Goal: Task Accomplishment & Management: Complete application form

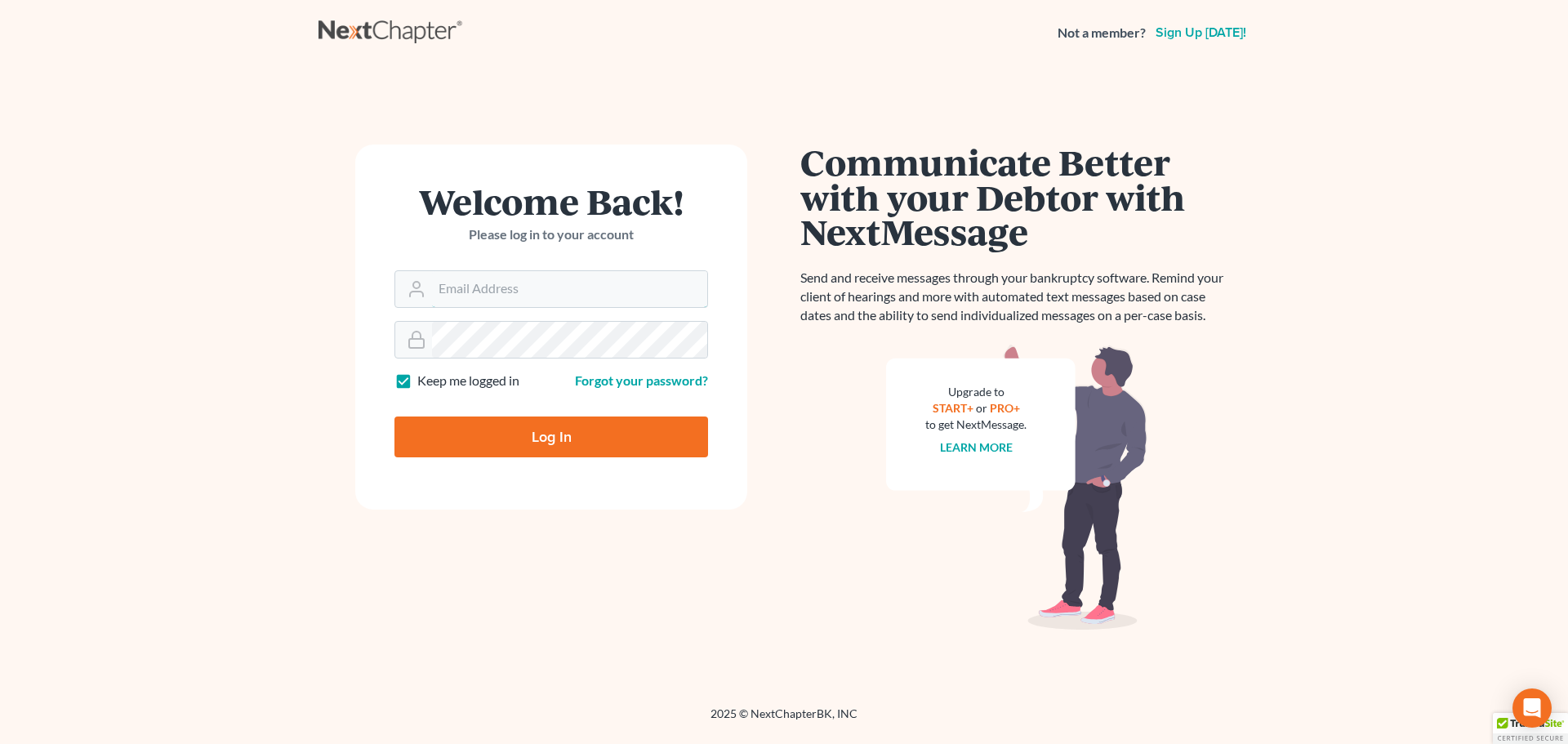
type input "staff@kelseylawct.com"
click at [598, 435] on input "Log In" at bounding box center [550, 437] width 314 height 41
type input "Thinking..."
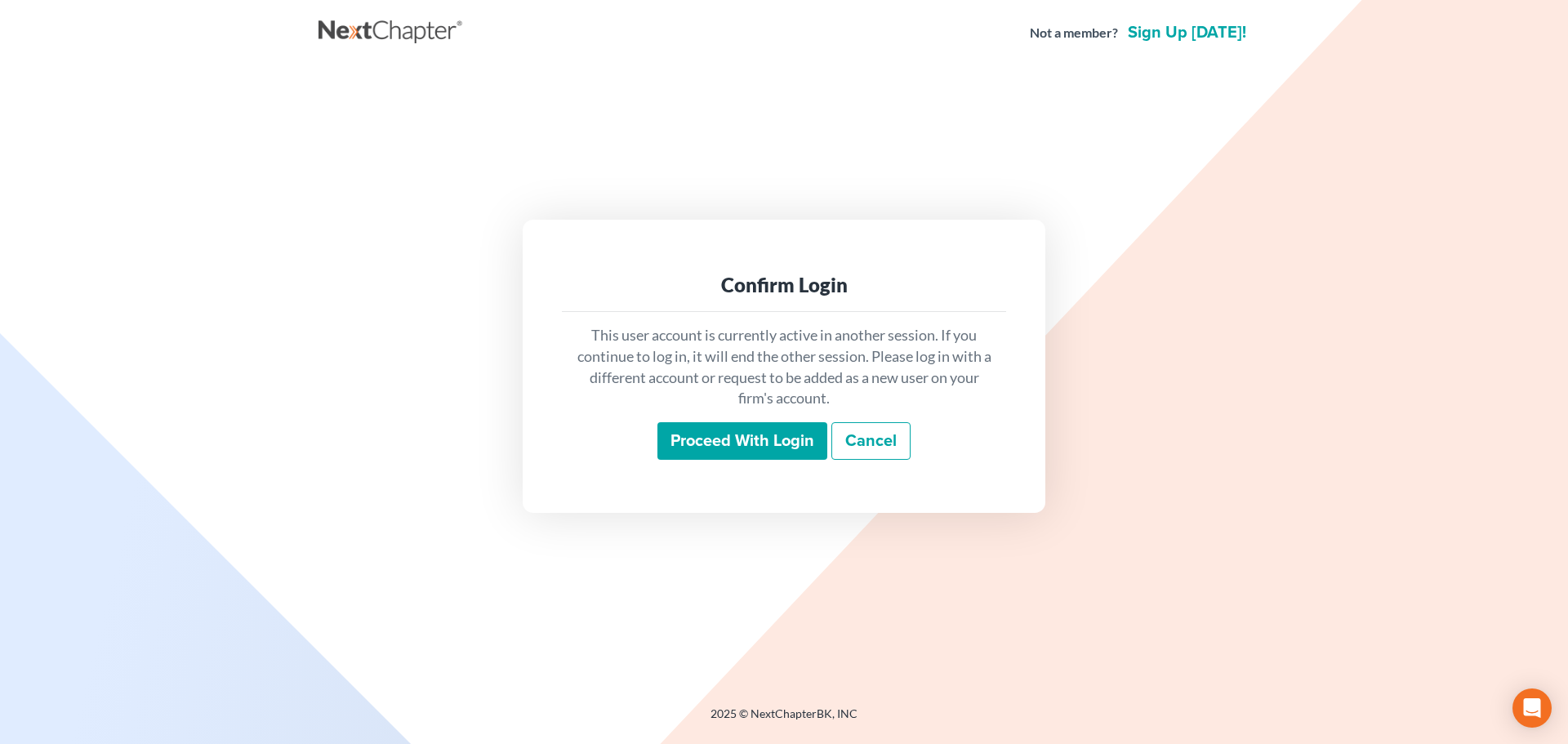
click at [709, 442] on input "Proceed with login" at bounding box center [742, 441] width 170 height 38
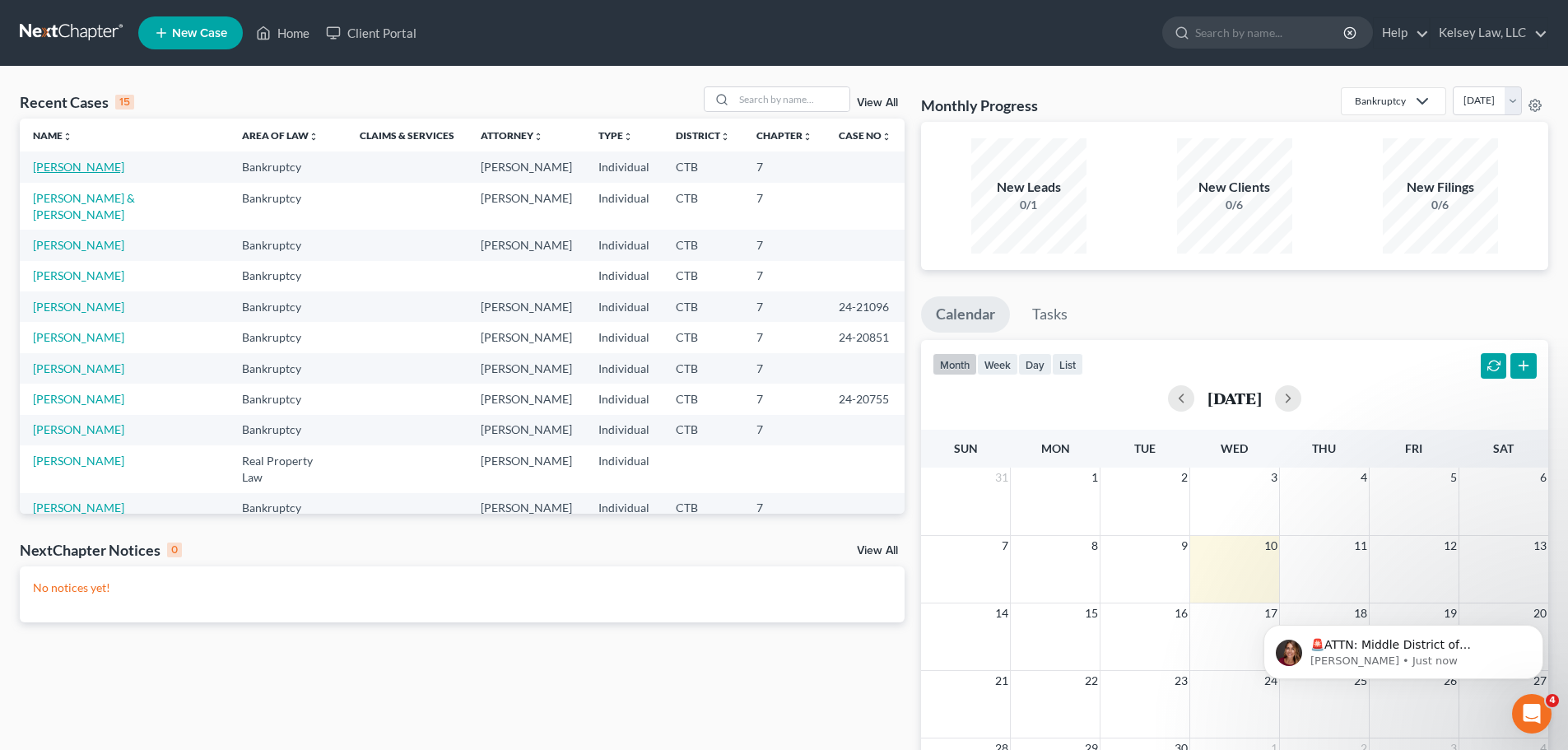
click at [86, 167] on link "Jones, John" at bounding box center [78, 167] width 91 height 14
select select "4"
select select "6"
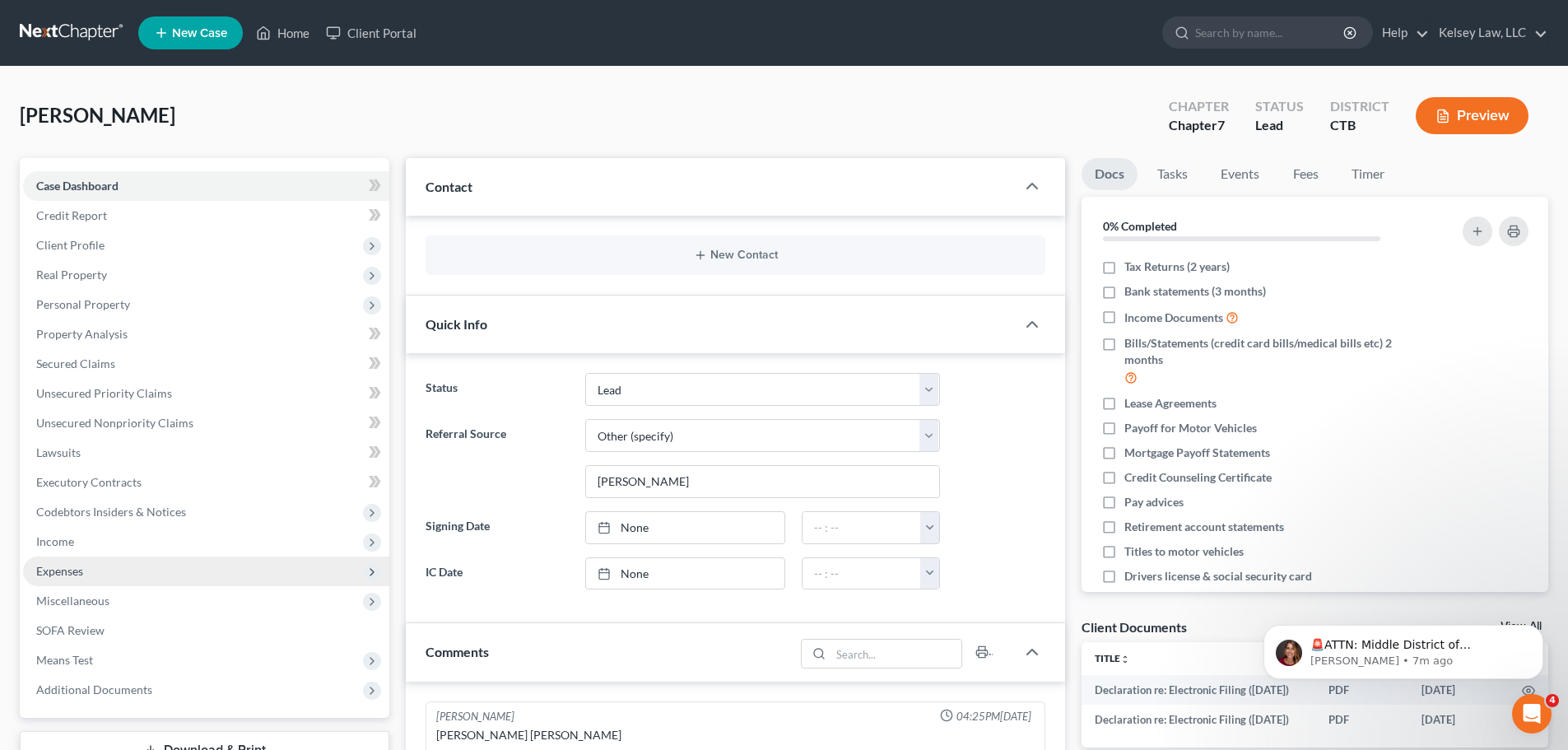
click at [95, 576] on span "Expenses" at bounding box center [206, 571] width 367 height 30
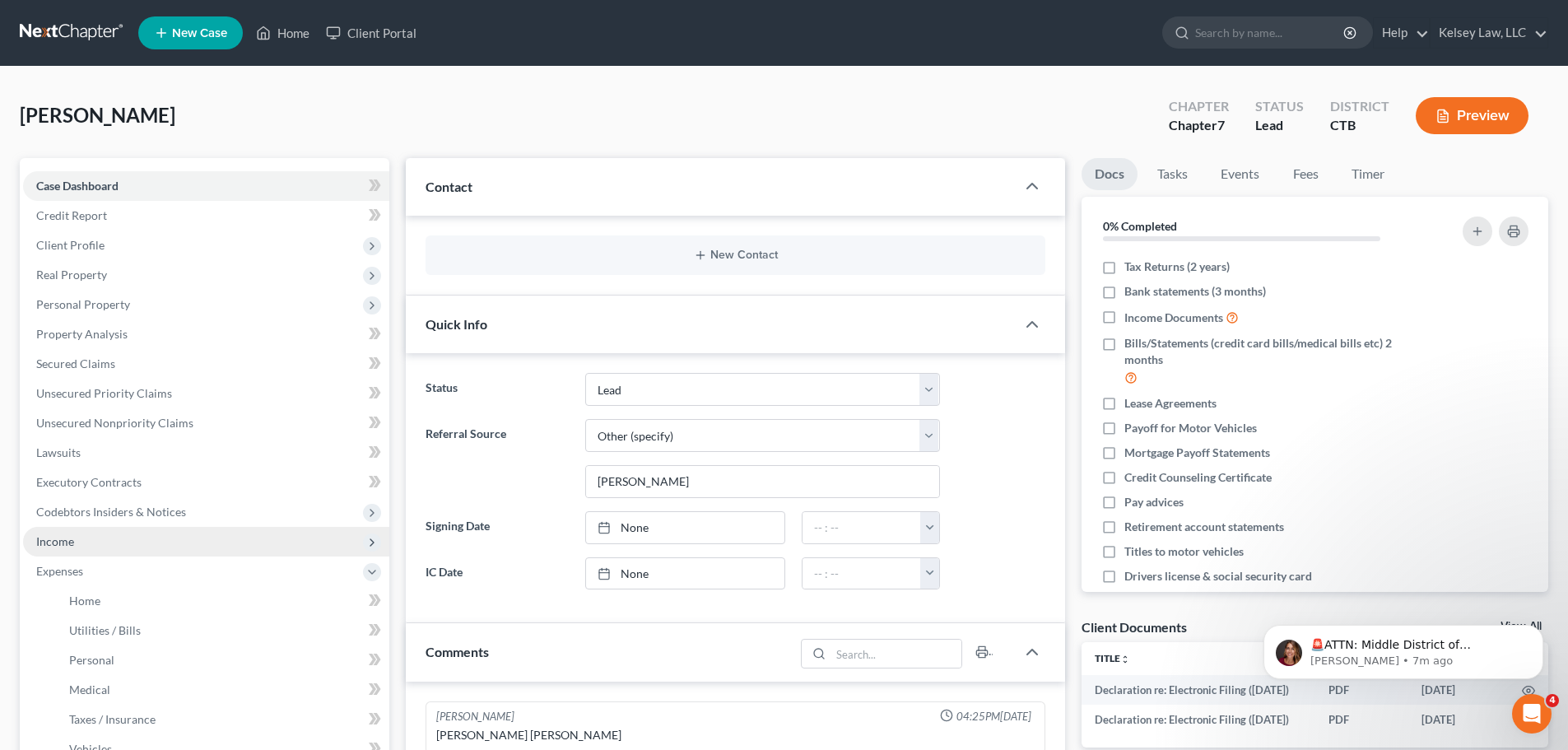
click at [89, 537] on span "Income" at bounding box center [206, 541] width 367 height 30
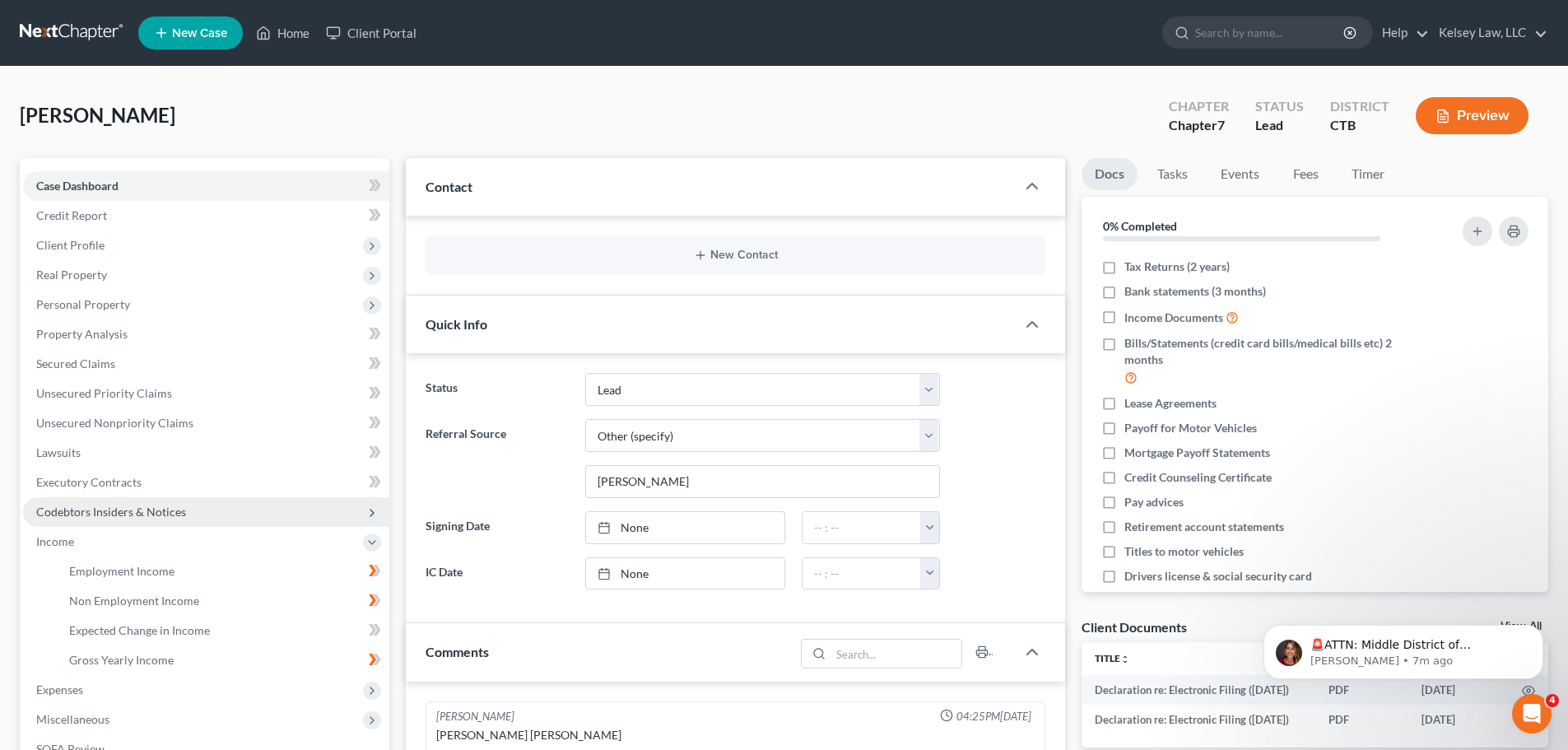
click at [110, 505] on span "Codebtors Insiders & Notices" at bounding box center [111, 511] width 150 height 14
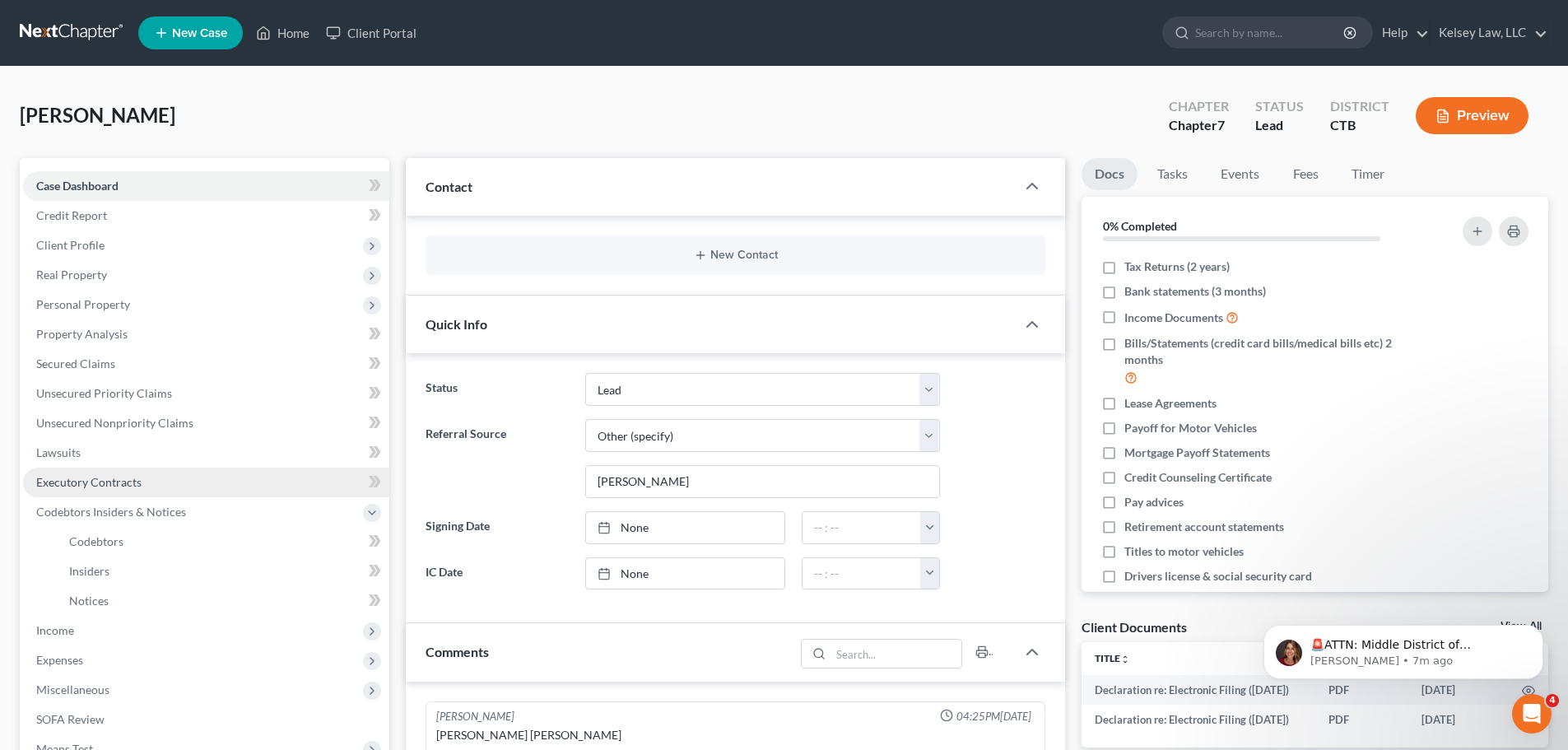
click at [127, 481] on span "Executory Contracts" at bounding box center [88, 482] width 105 height 14
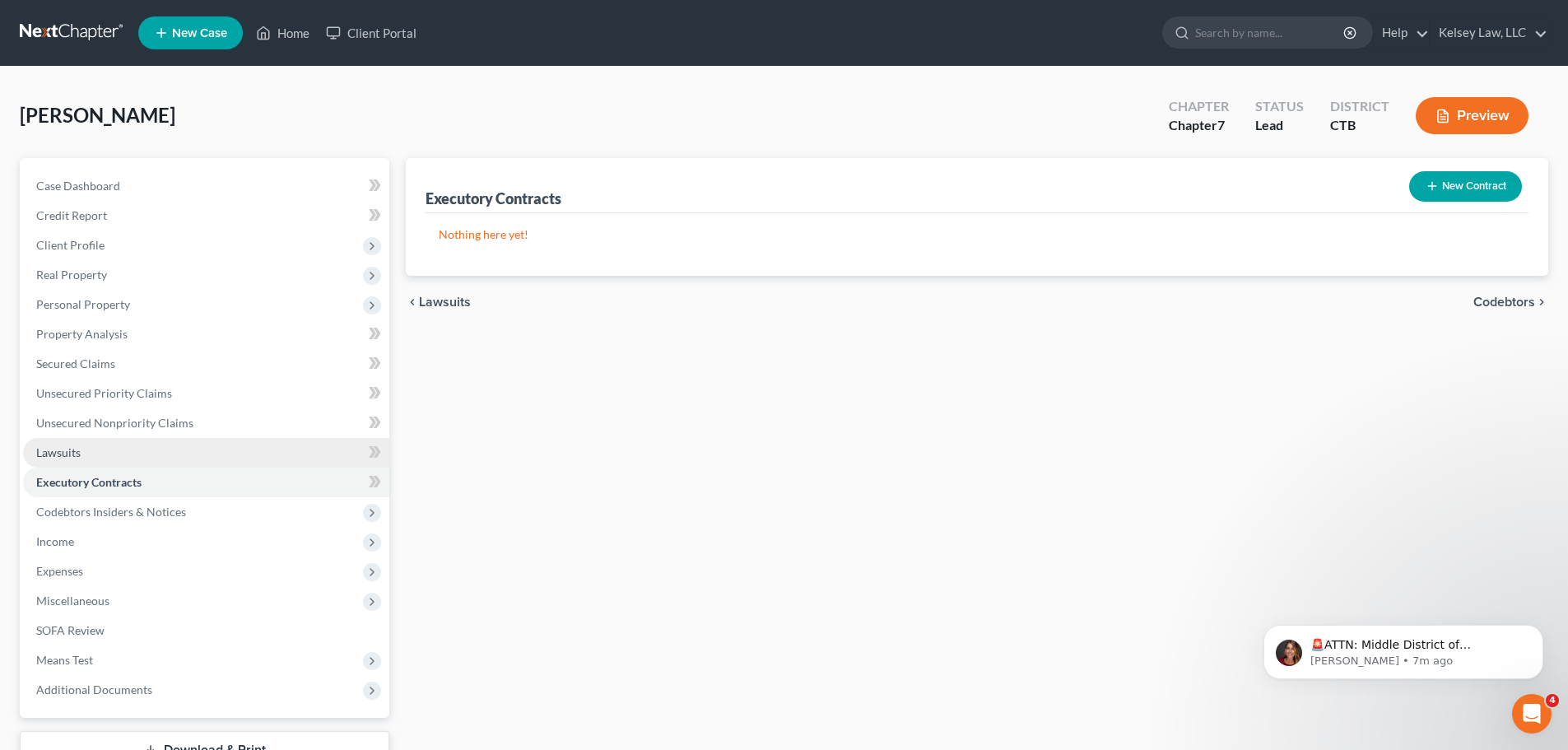
click at [141, 438] on link "Lawsuits" at bounding box center [206, 452] width 367 height 30
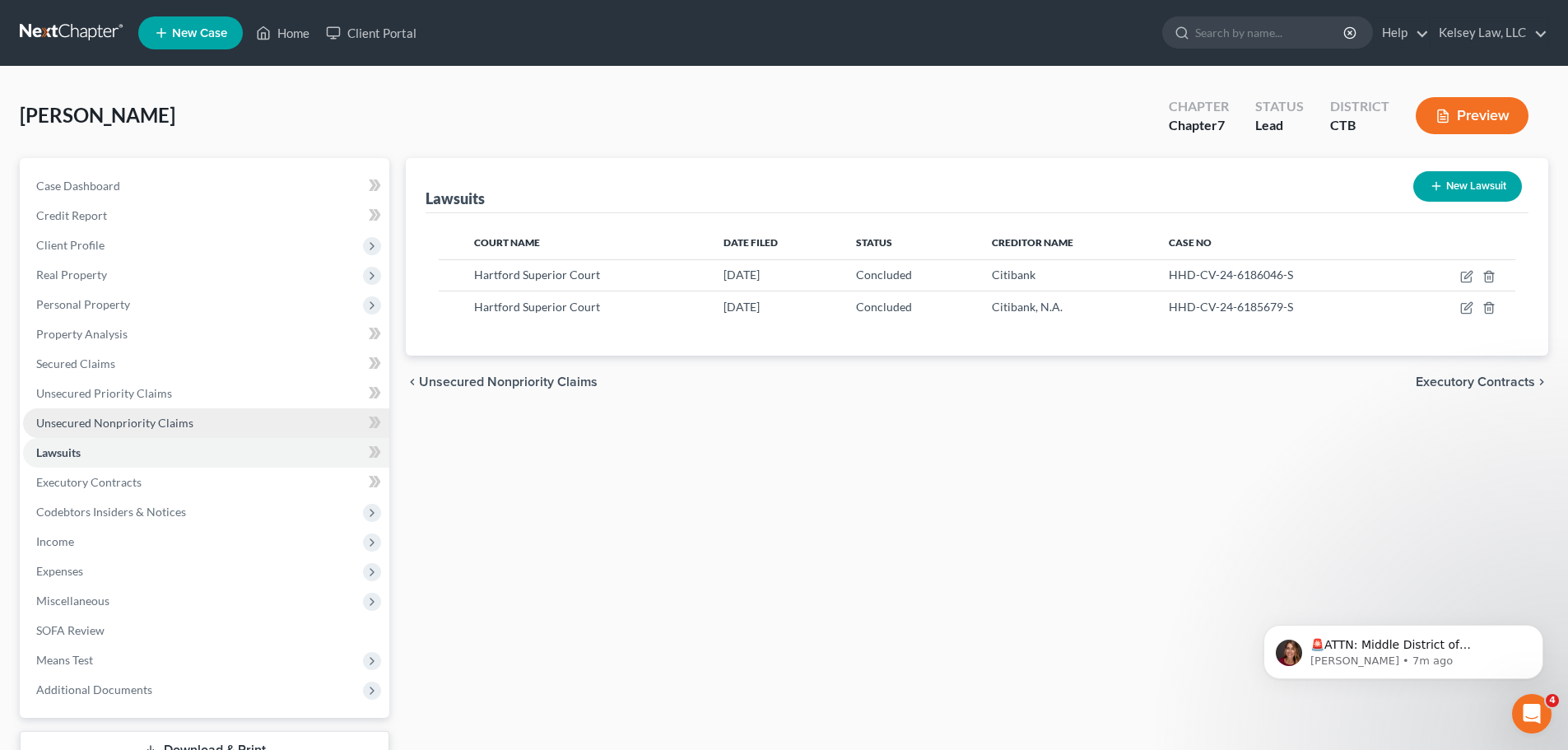
click at [159, 425] on span "Unsecured Nonpriority Claims" at bounding box center [114, 423] width 158 height 14
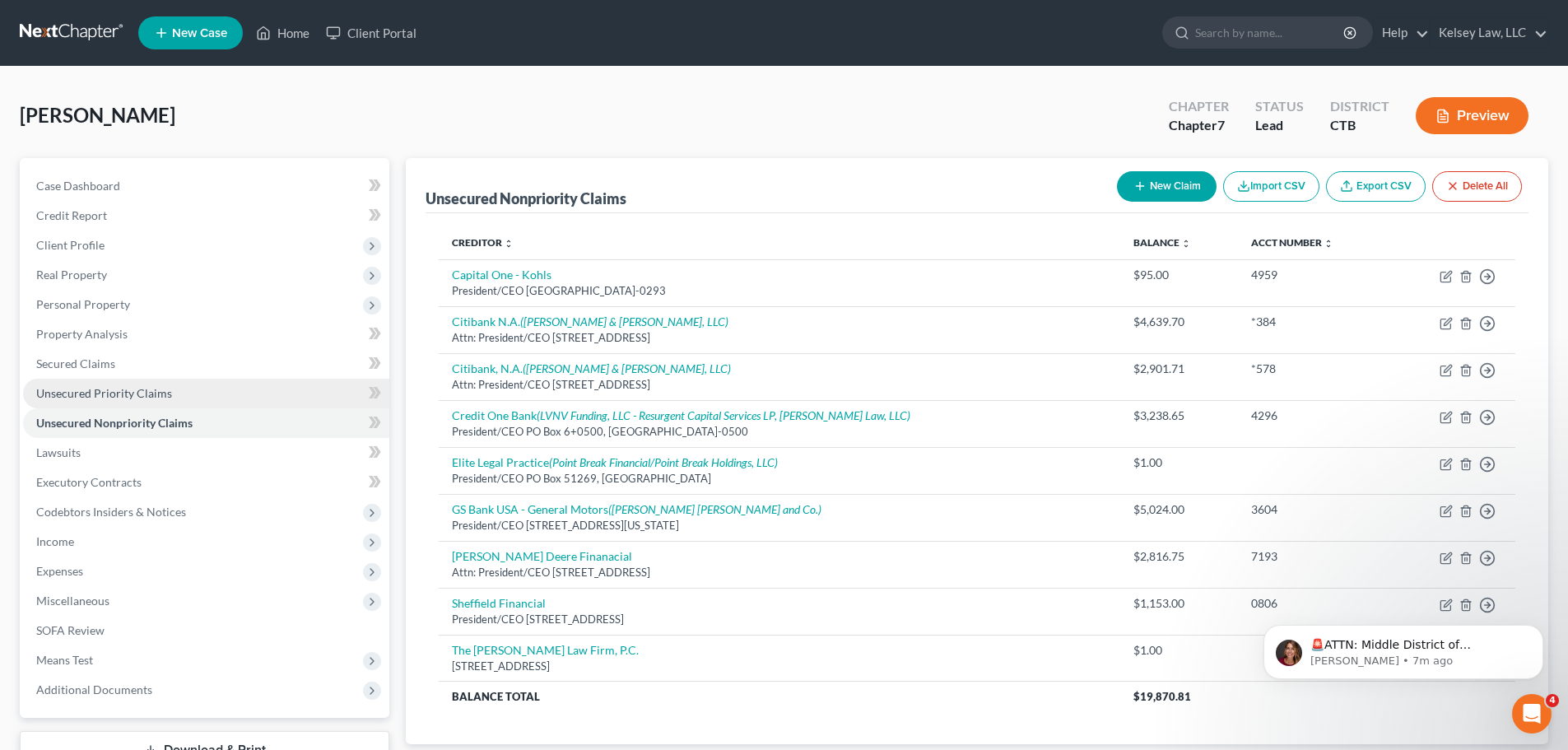
click at [185, 391] on link "Unsecured Priority Claims" at bounding box center [206, 393] width 367 height 30
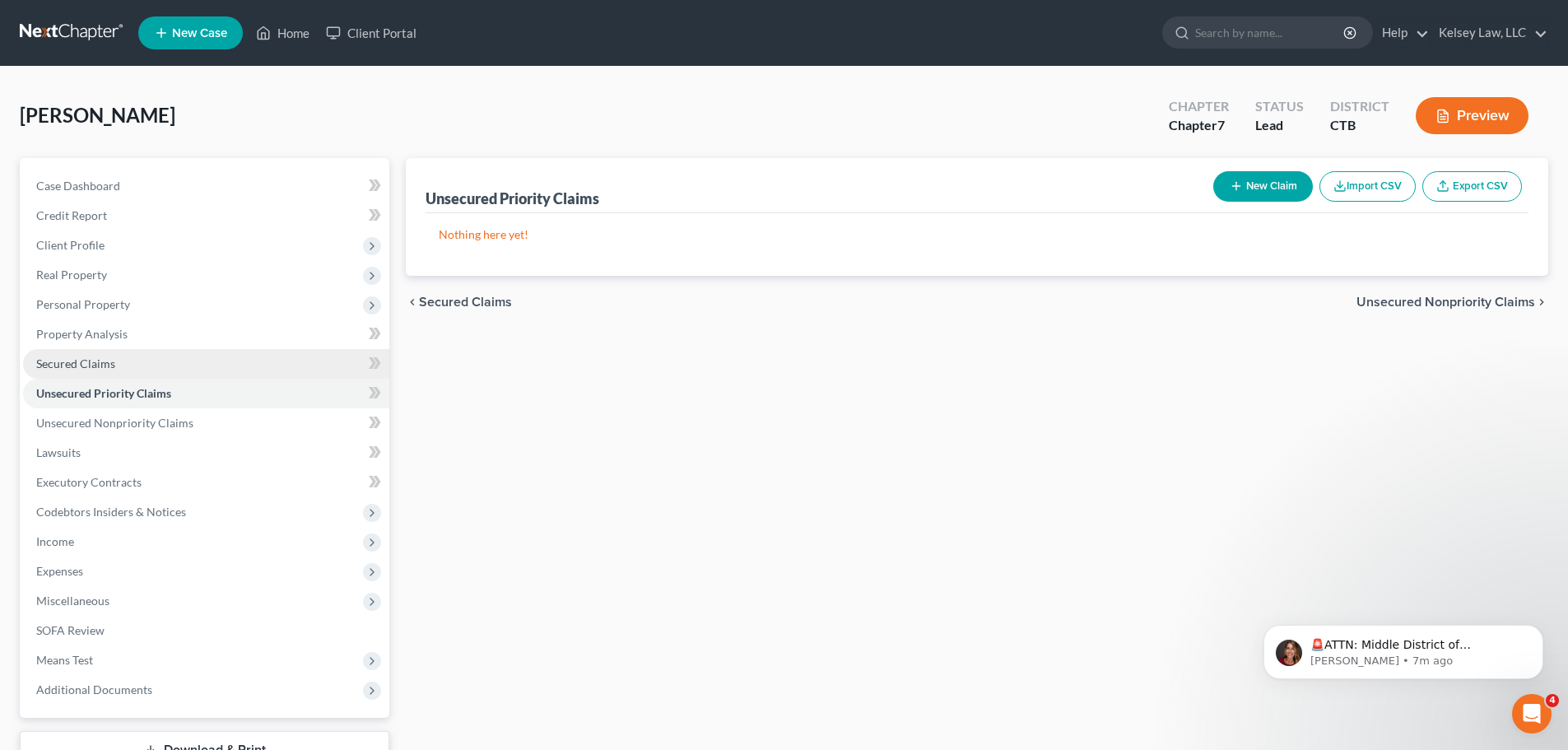
click at [100, 363] on span "Secured Claims" at bounding box center [76, 364] width 79 height 14
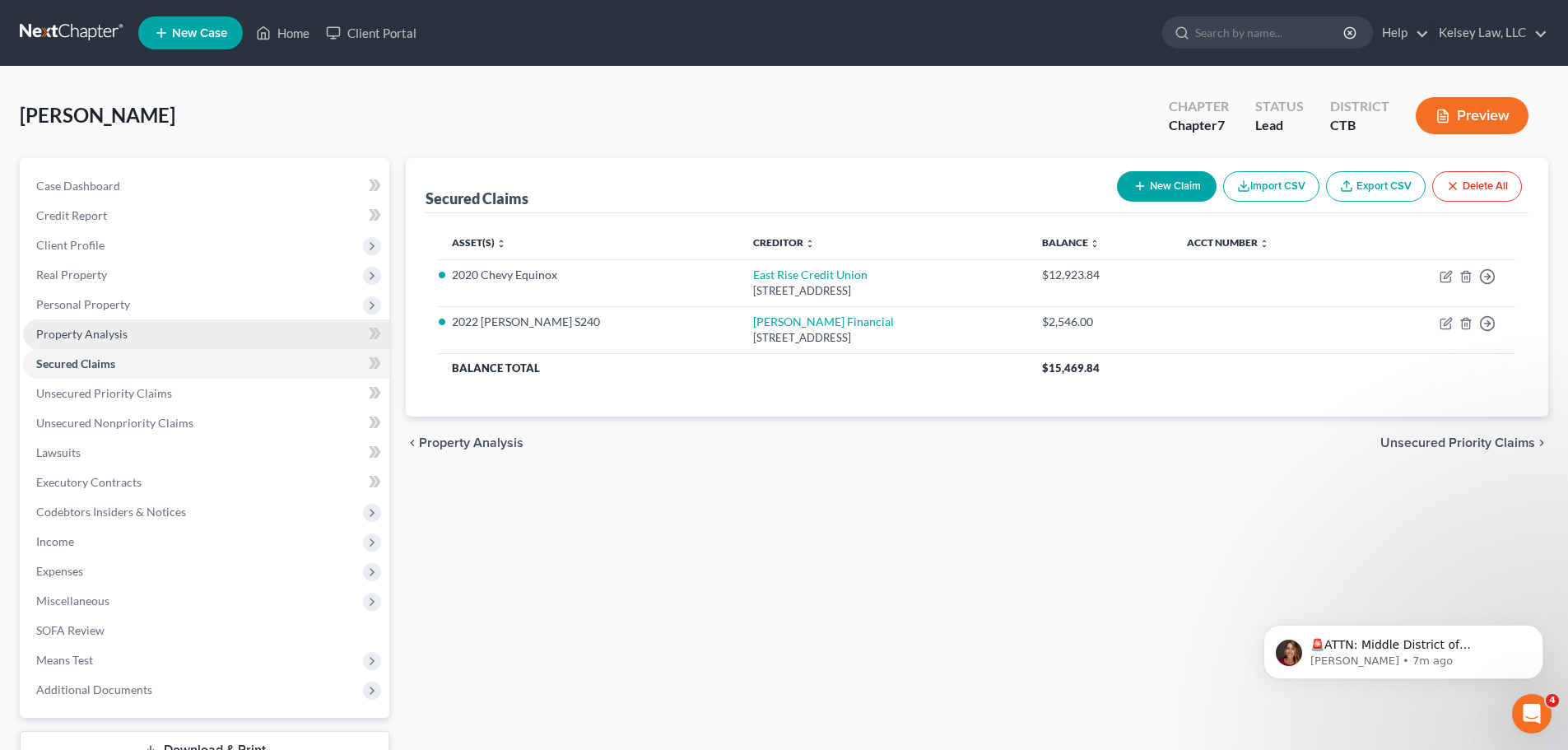
click at [109, 334] on span "Property Analysis" at bounding box center [81, 334] width 91 height 14
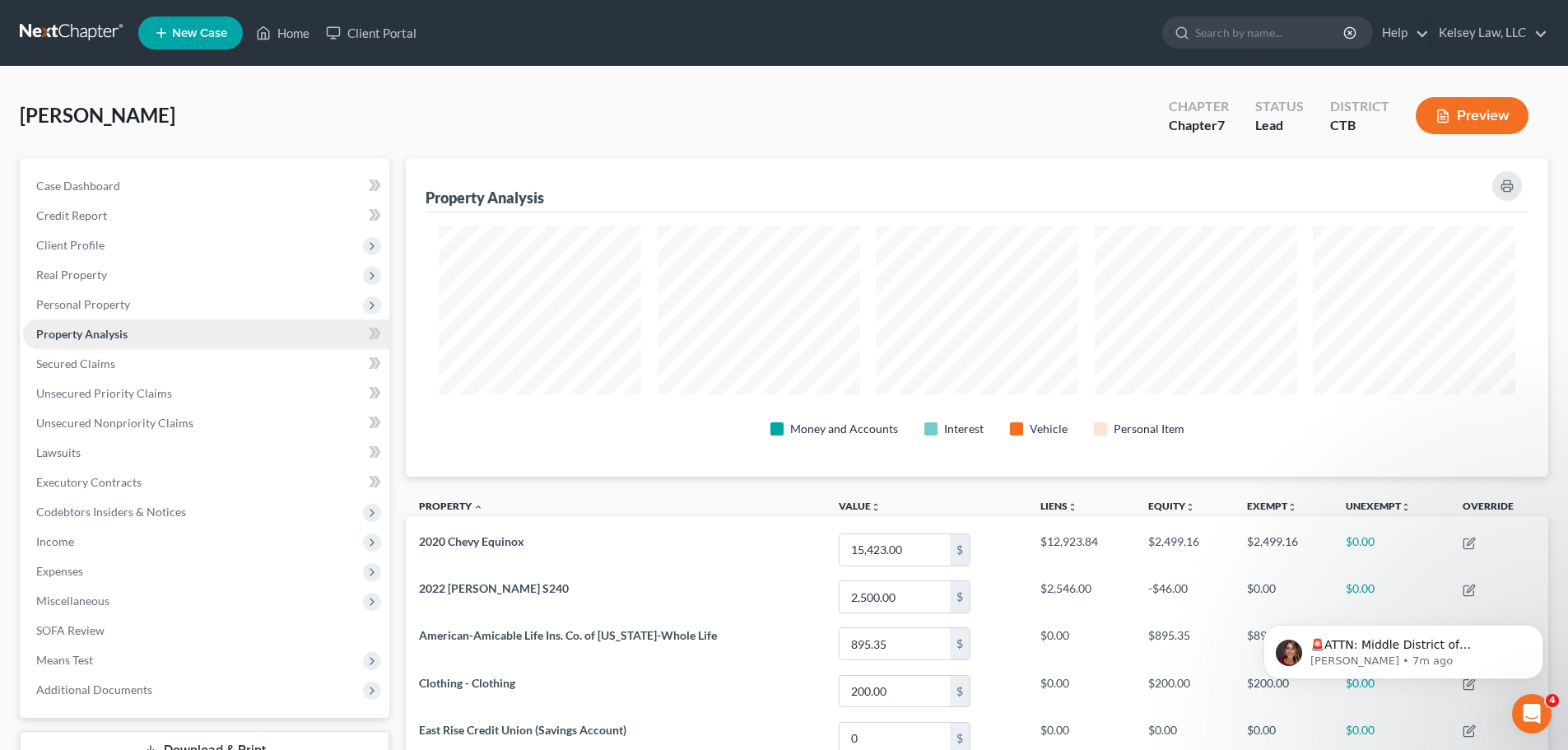
scroll to position [319, 1143]
click at [116, 297] on span "Personal Property" at bounding box center [83, 304] width 94 height 14
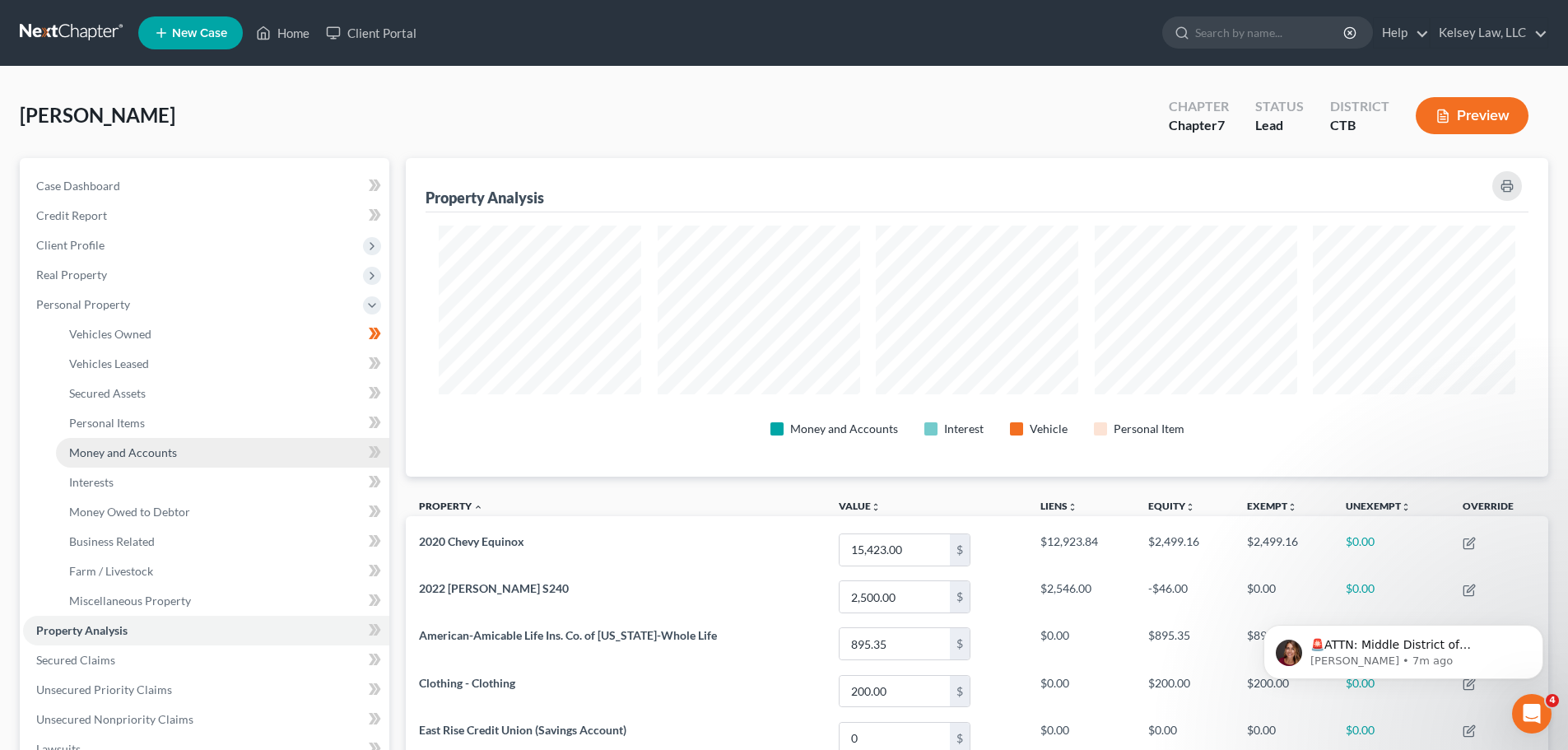
click at [134, 446] on span "Money and Accounts" at bounding box center [123, 453] width 108 height 14
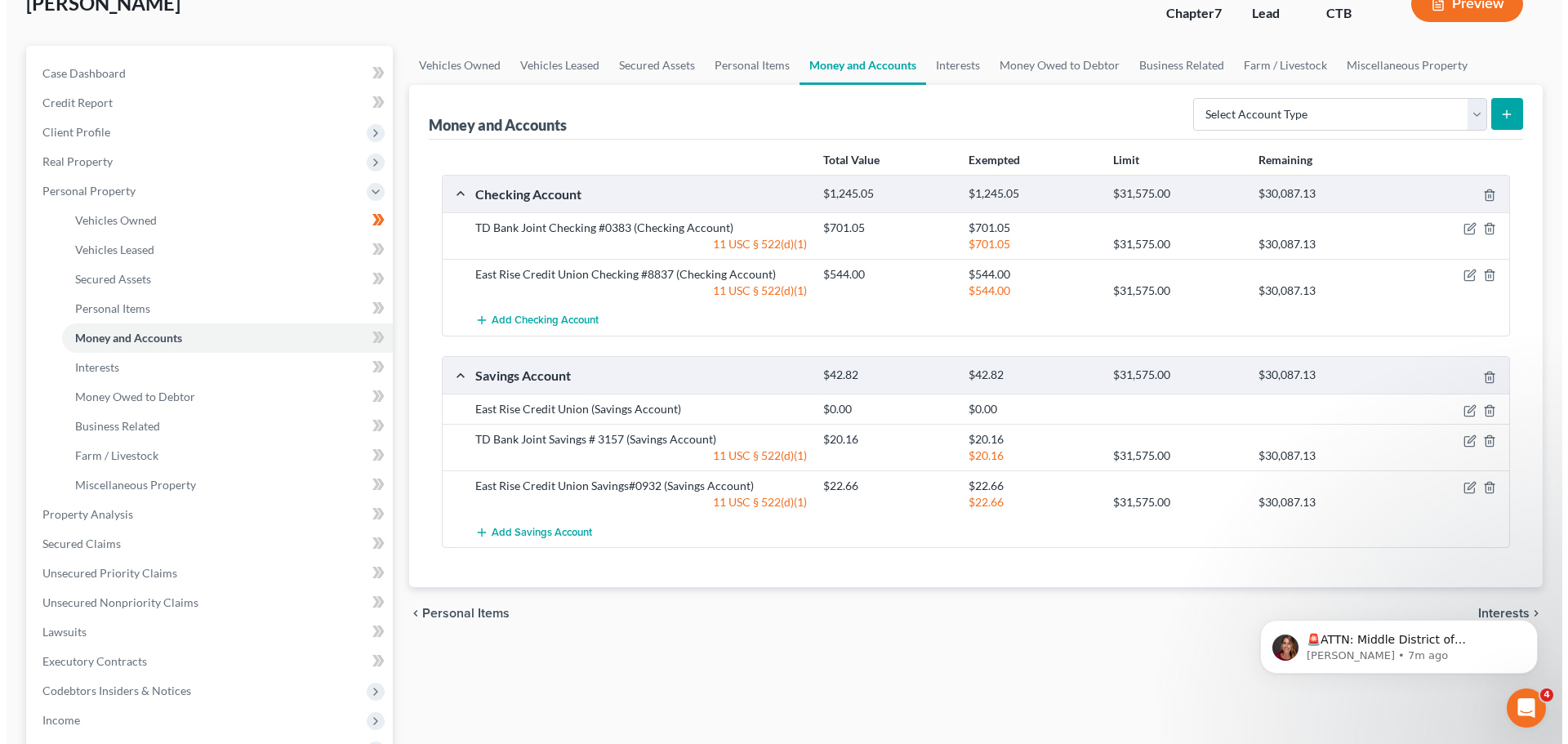
scroll to position [81, 0]
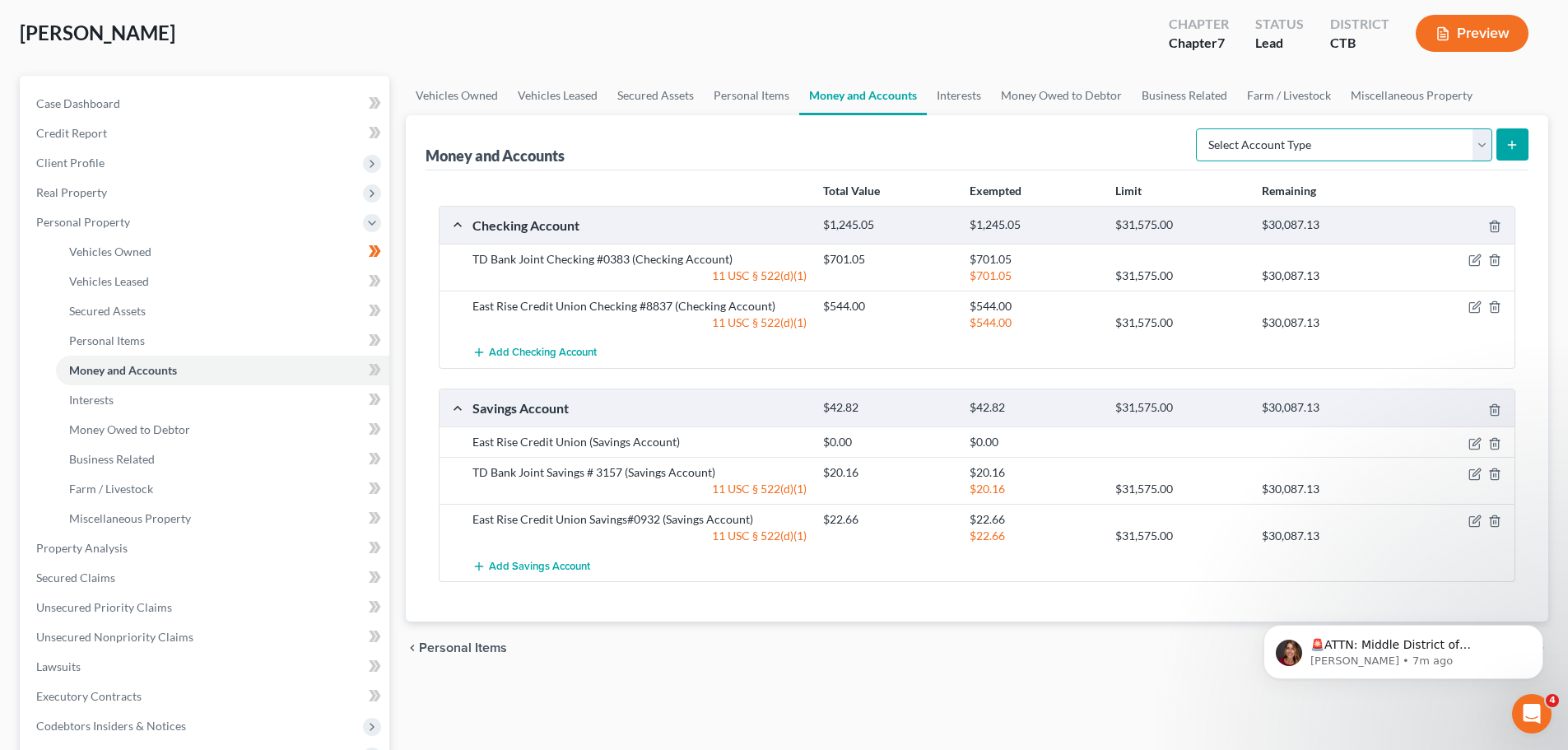
click at [1282, 141] on select "Select Account Type Brokerage Cash on Hand Certificates of Deposit Checking Acc…" at bounding box center [1344, 145] width 296 height 33
select select "cash_on_hand"
click at [1200, 129] on select "Select Account Type Brokerage Cash on Hand Certificates of Deposit Checking Acc…" at bounding box center [1344, 145] width 296 height 33
click at [1518, 140] on icon "submit" at bounding box center [1512, 145] width 14 height 14
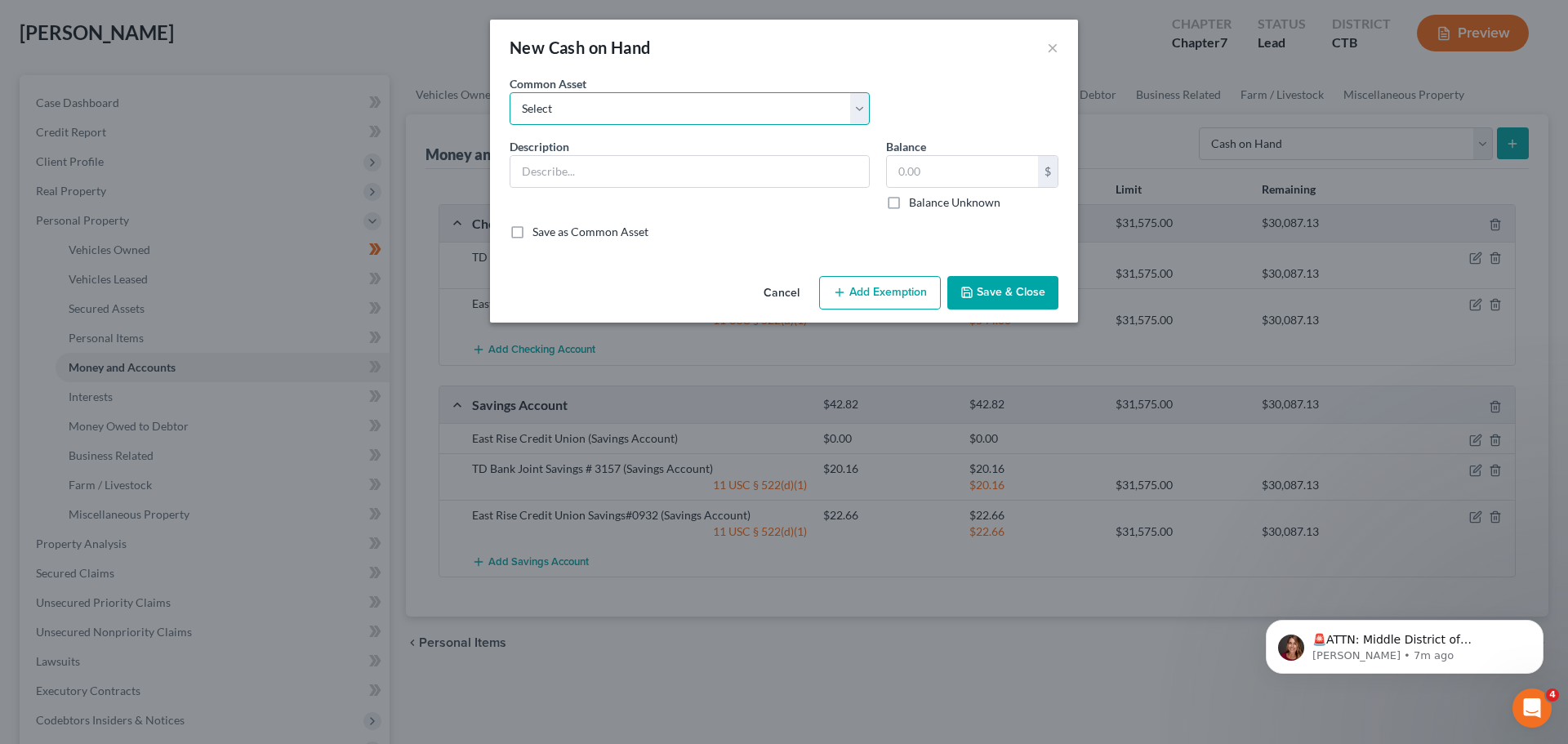
click at [861, 109] on select "Select Cash Cash" at bounding box center [689, 108] width 360 height 33
select select "0"
click at [509, 92] on select "Select Cash Cash" at bounding box center [689, 108] width 360 height 33
type input "Cash"
click at [906, 168] on input "10.00" at bounding box center [962, 171] width 151 height 31
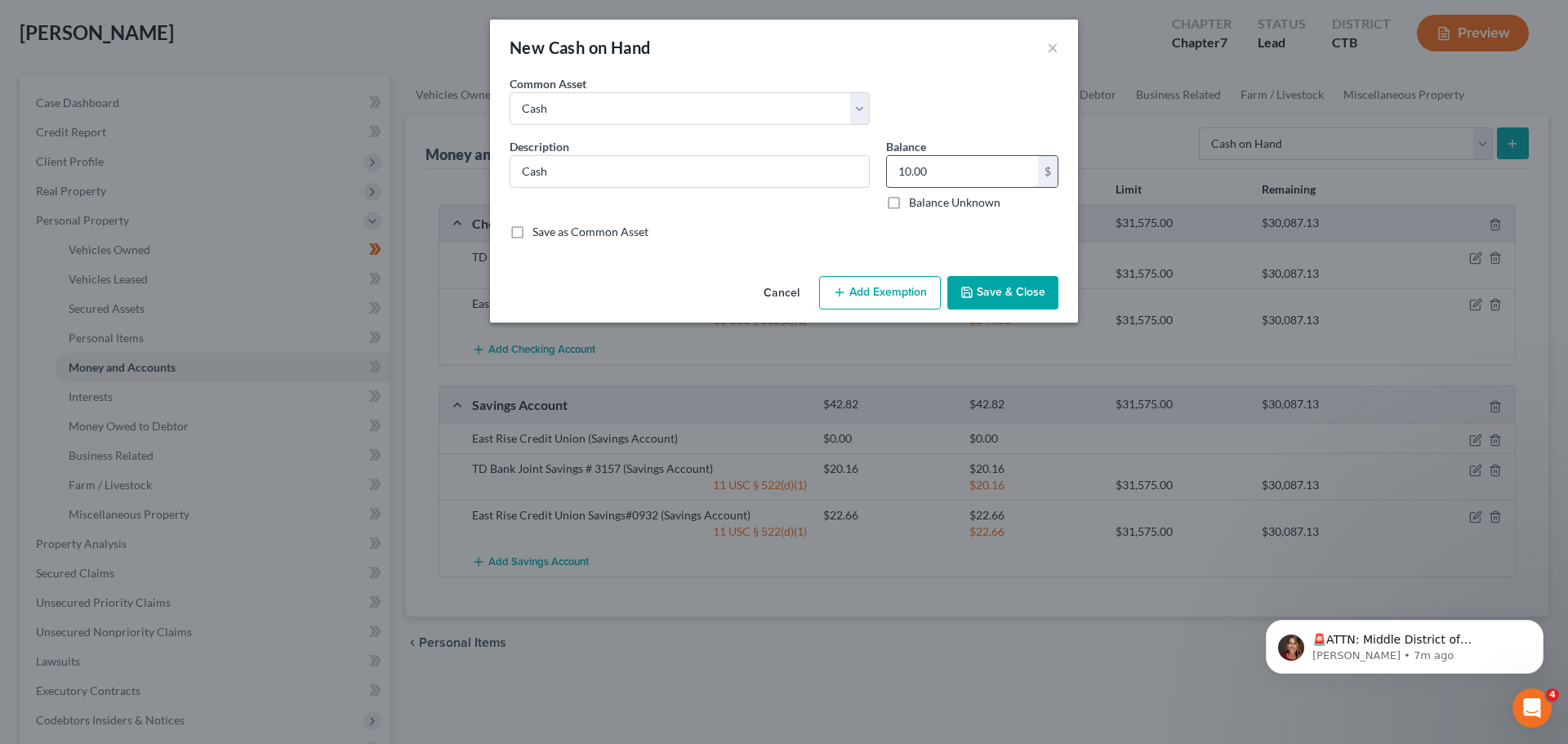
click at [906, 168] on input "10.00" at bounding box center [962, 171] width 151 height 31
type input "20.00"
click at [1041, 293] on button "Save & Close" at bounding box center [1002, 293] width 111 height 34
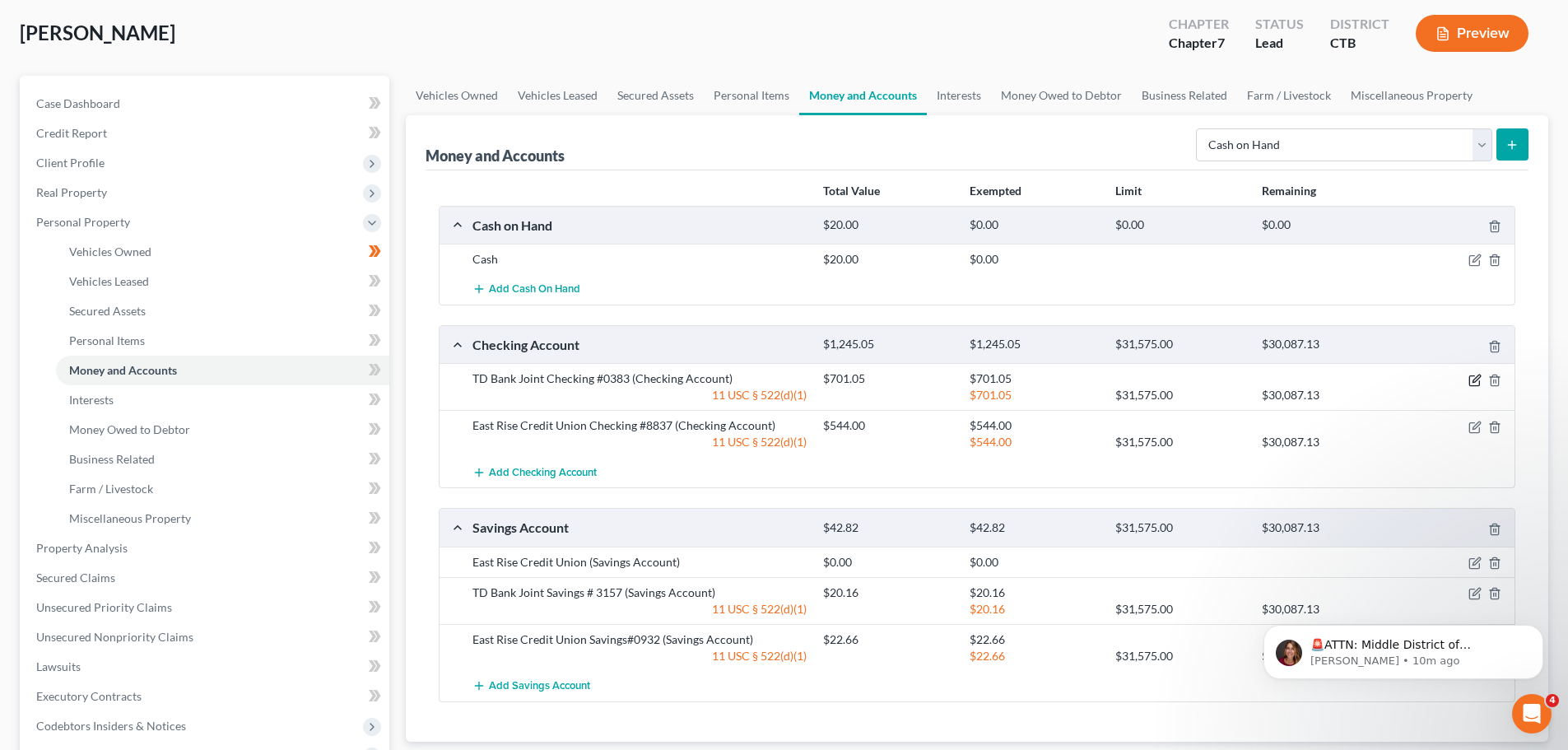
click at [1478, 382] on icon "button" at bounding box center [1475, 380] width 14 height 14
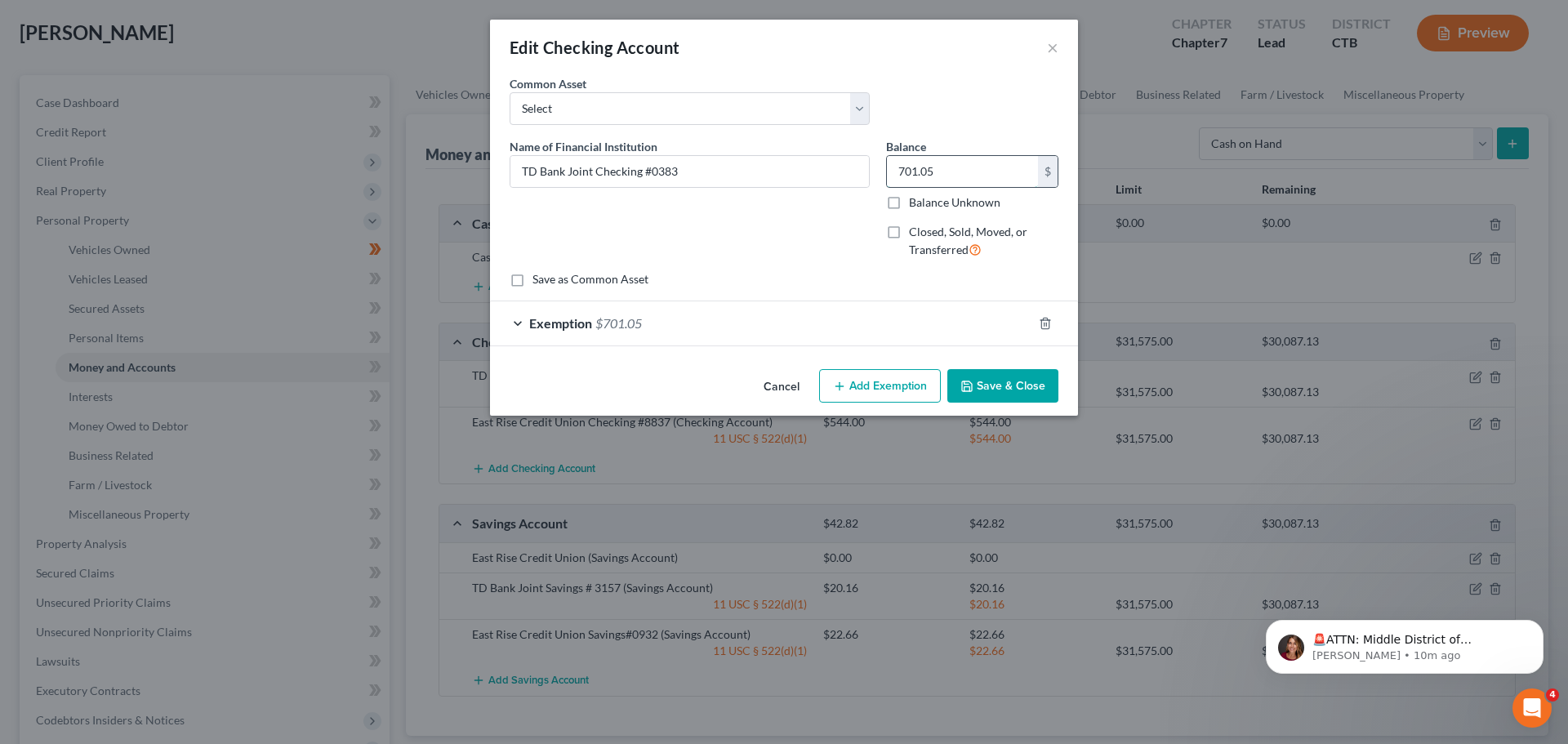
click at [938, 171] on input "701.05" at bounding box center [962, 171] width 151 height 31
click at [945, 171] on input "701.05" at bounding box center [962, 171] width 151 height 31
type input "701.10"
click at [605, 327] on span "$701.05" at bounding box center [618, 322] width 46 height 15
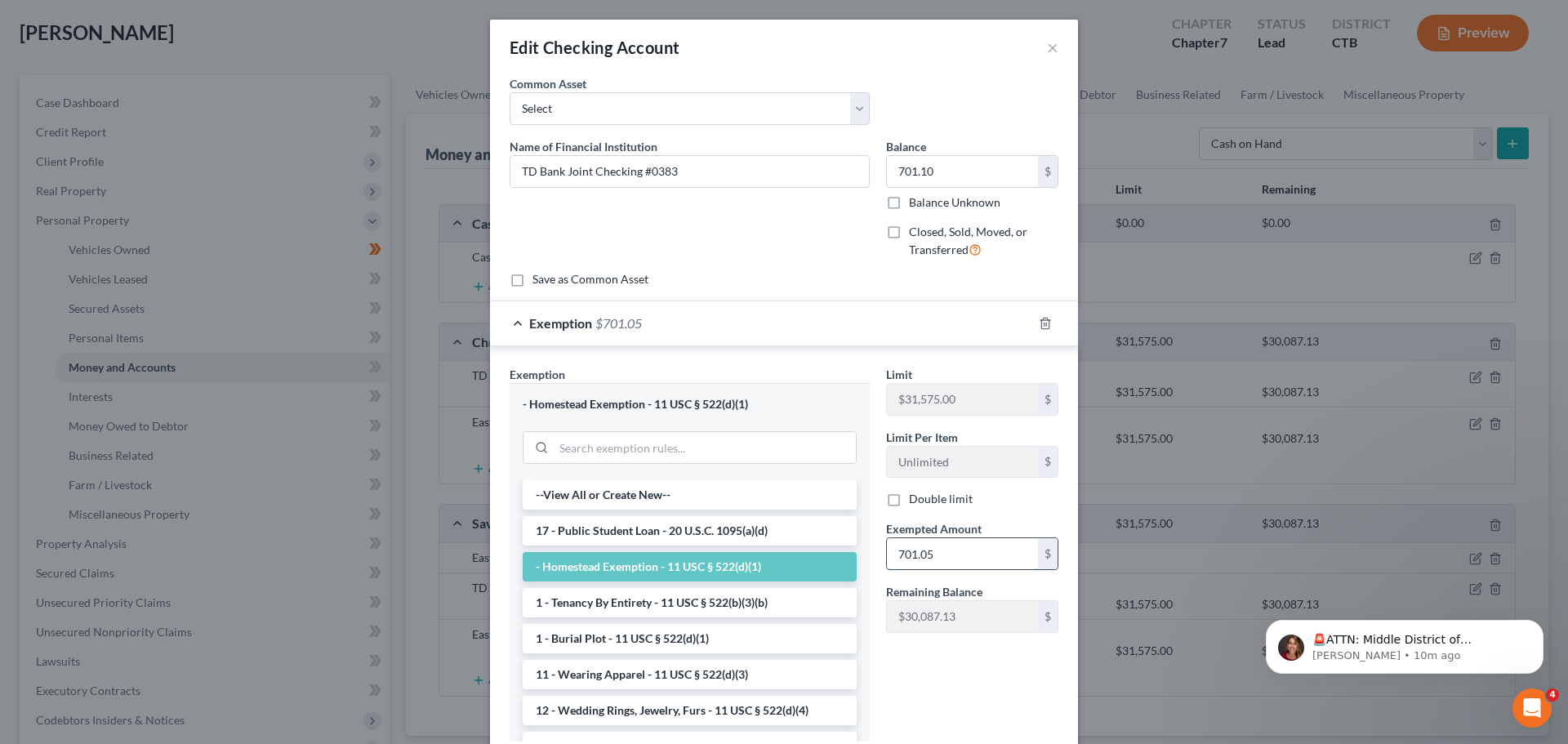
click at [955, 543] on input "701.05" at bounding box center [962, 553] width 151 height 31
click at [952, 549] on input "701.05" at bounding box center [962, 553] width 151 height 31
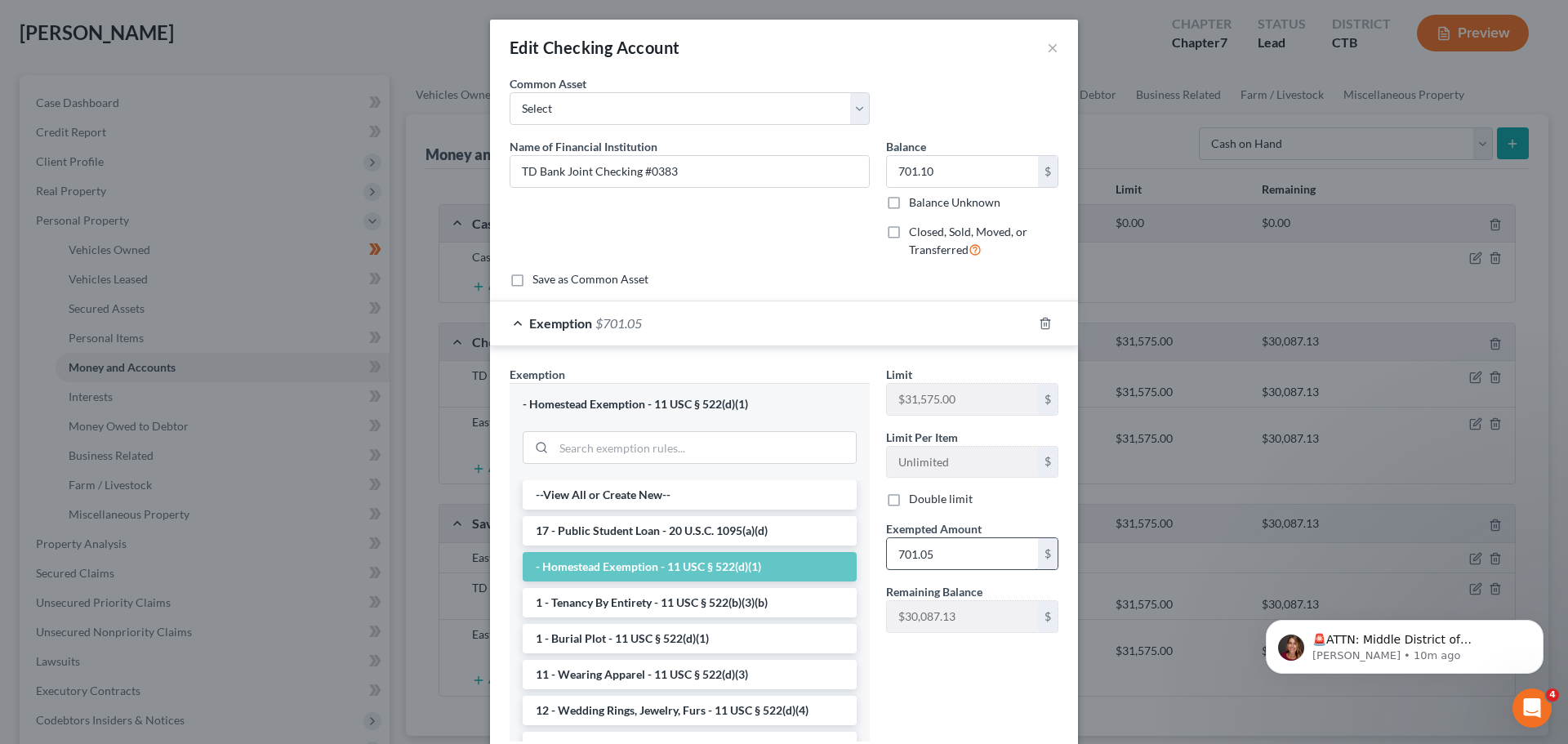
click at [927, 559] on input "701.05" at bounding box center [962, 553] width 151 height 31
click at [976, 564] on input "701.05" at bounding box center [962, 553] width 151 height 31
click at [958, 565] on input "701.05" at bounding box center [962, 553] width 151 height 31
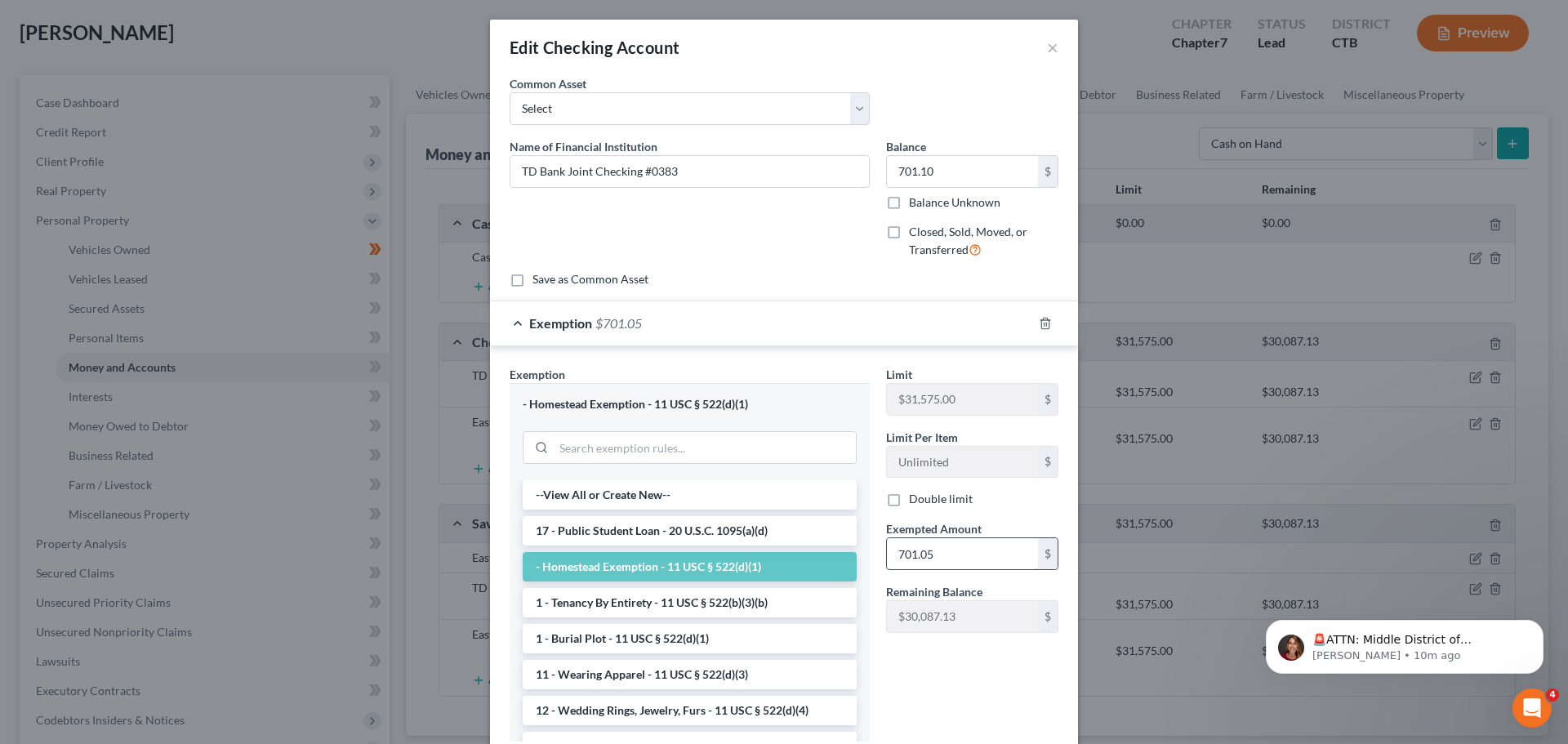
drag, startPoint x: 956, startPoint y: 564, endPoint x: 943, endPoint y: 557, distance: 14.8
click at [947, 560] on input "701.05" at bounding box center [962, 553] width 151 height 31
click at [943, 557] on input "701.05" at bounding box center [962, 553] width 151 height 31
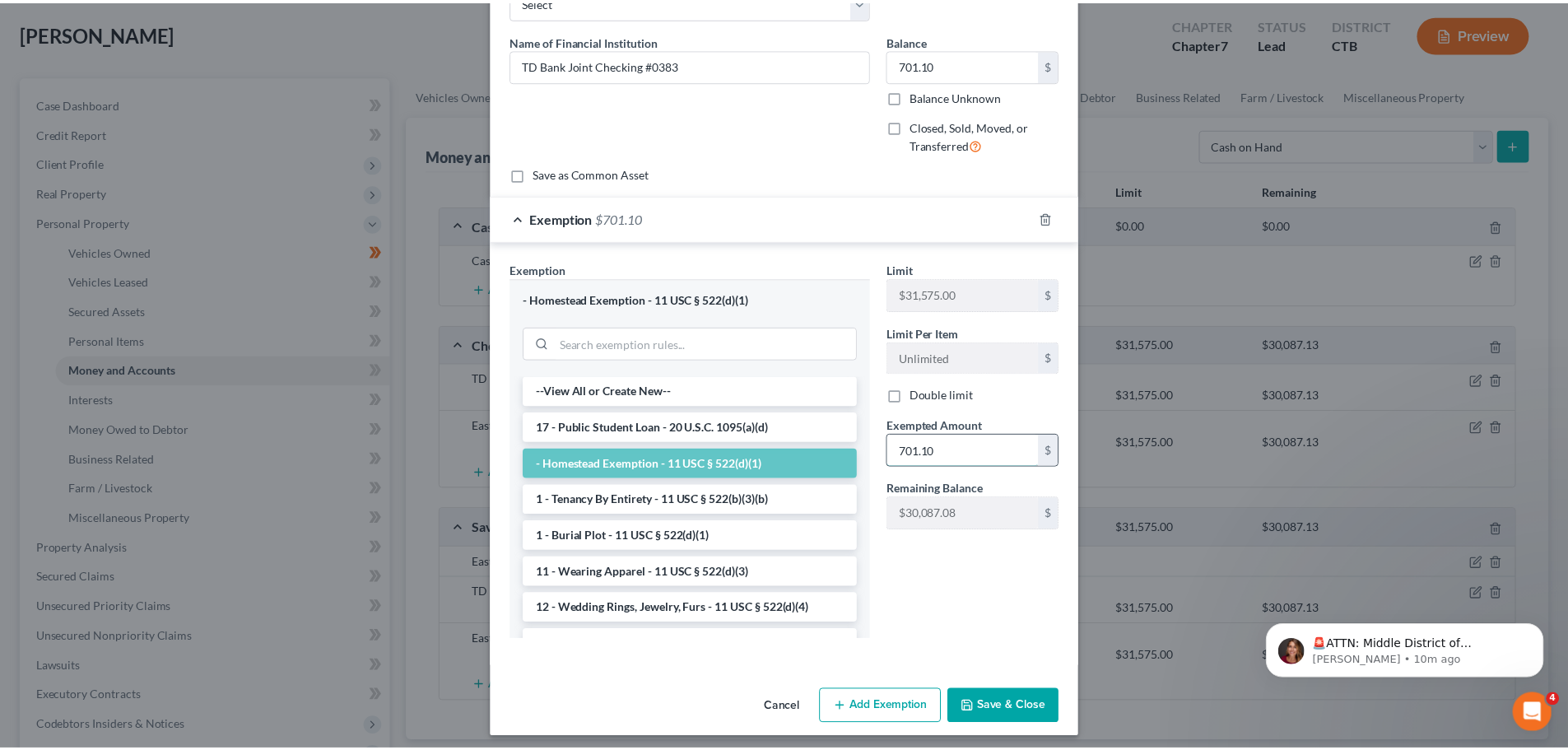
scroll to position [115, 0]
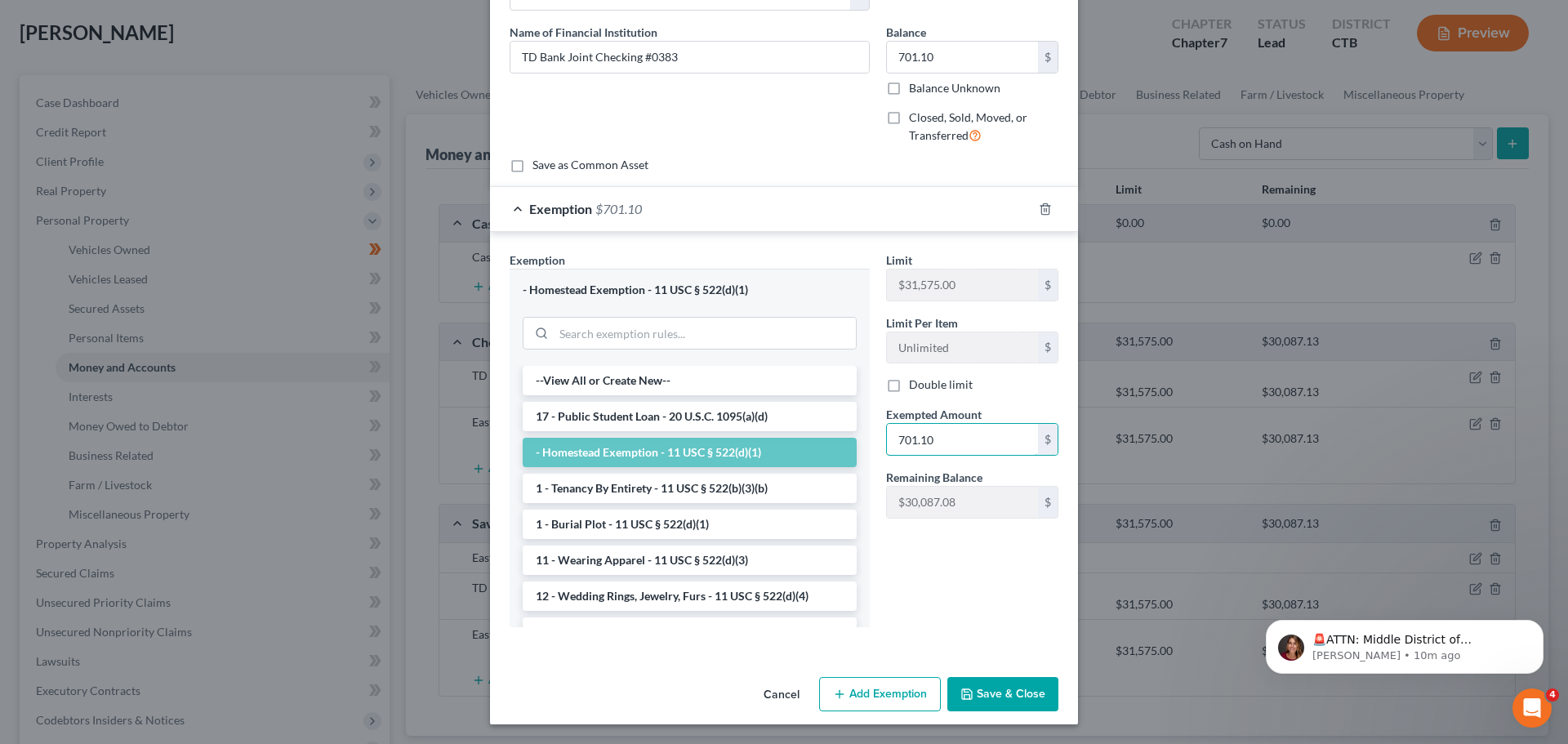
type input "701.10"
click at [979, 690] on button "Save & Close" at bounding box center [1002, 694] width 111 height 34
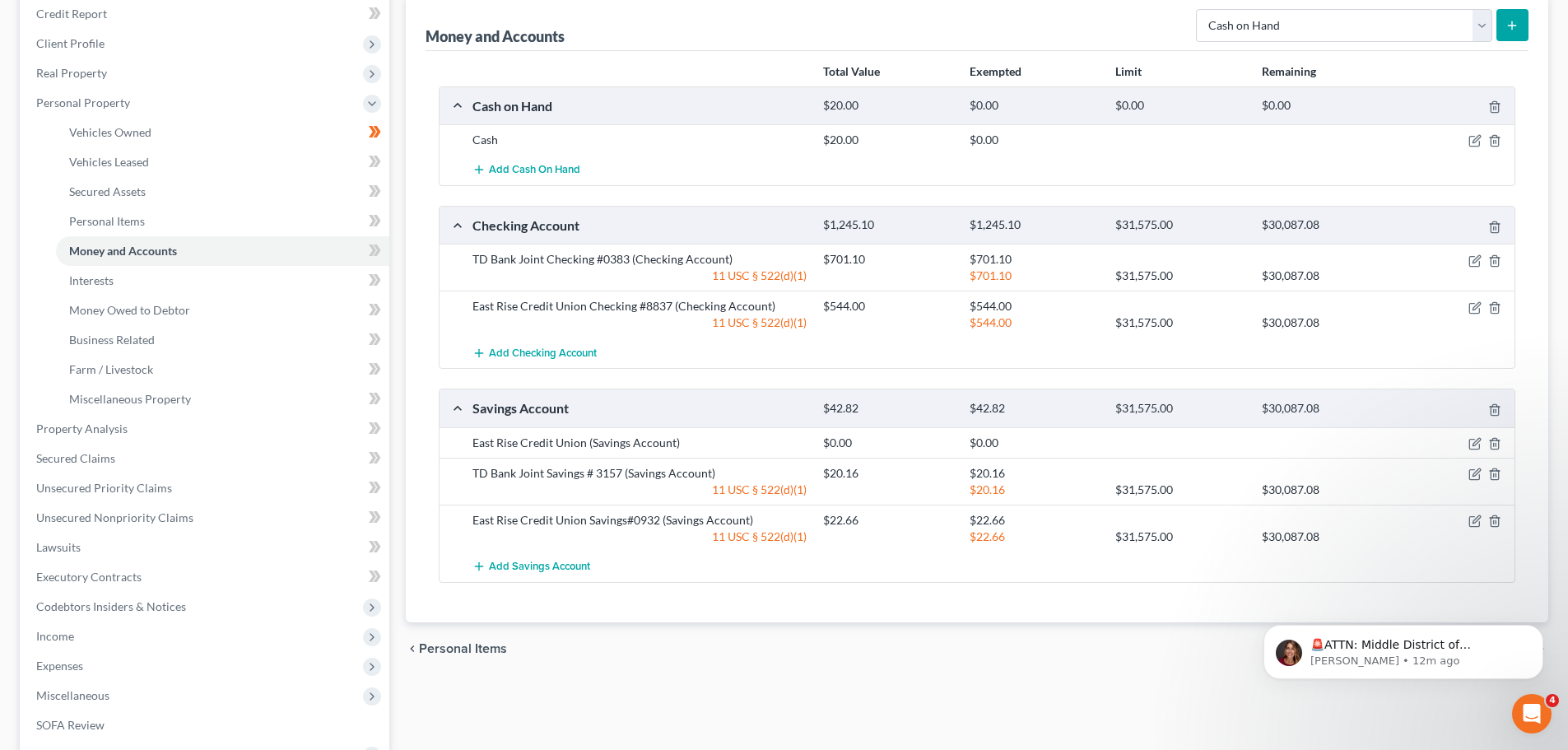
scroll to position [206, 0]
click at [1471, 474] on icon "button" at bounding box center [1475, 470] width 14 height 14
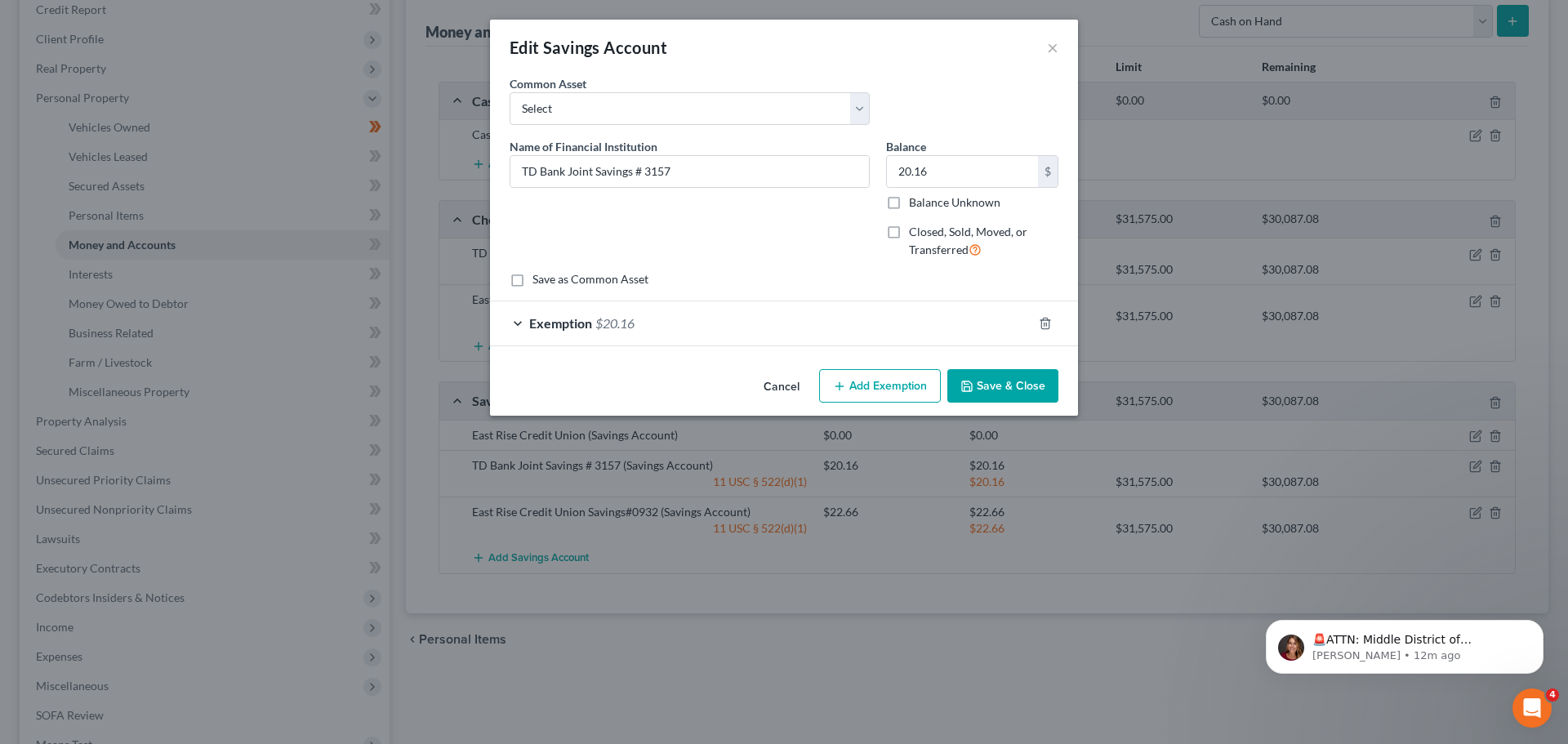
click at [1217, 473] on div "Edit Savings Account × An exemption set must first be selected from the Filing …" at bounding box center [784, 372] width 1568 height 744
click at [1050, 47] on button "×" at bounding box center [1052, 47] width 12 height 20
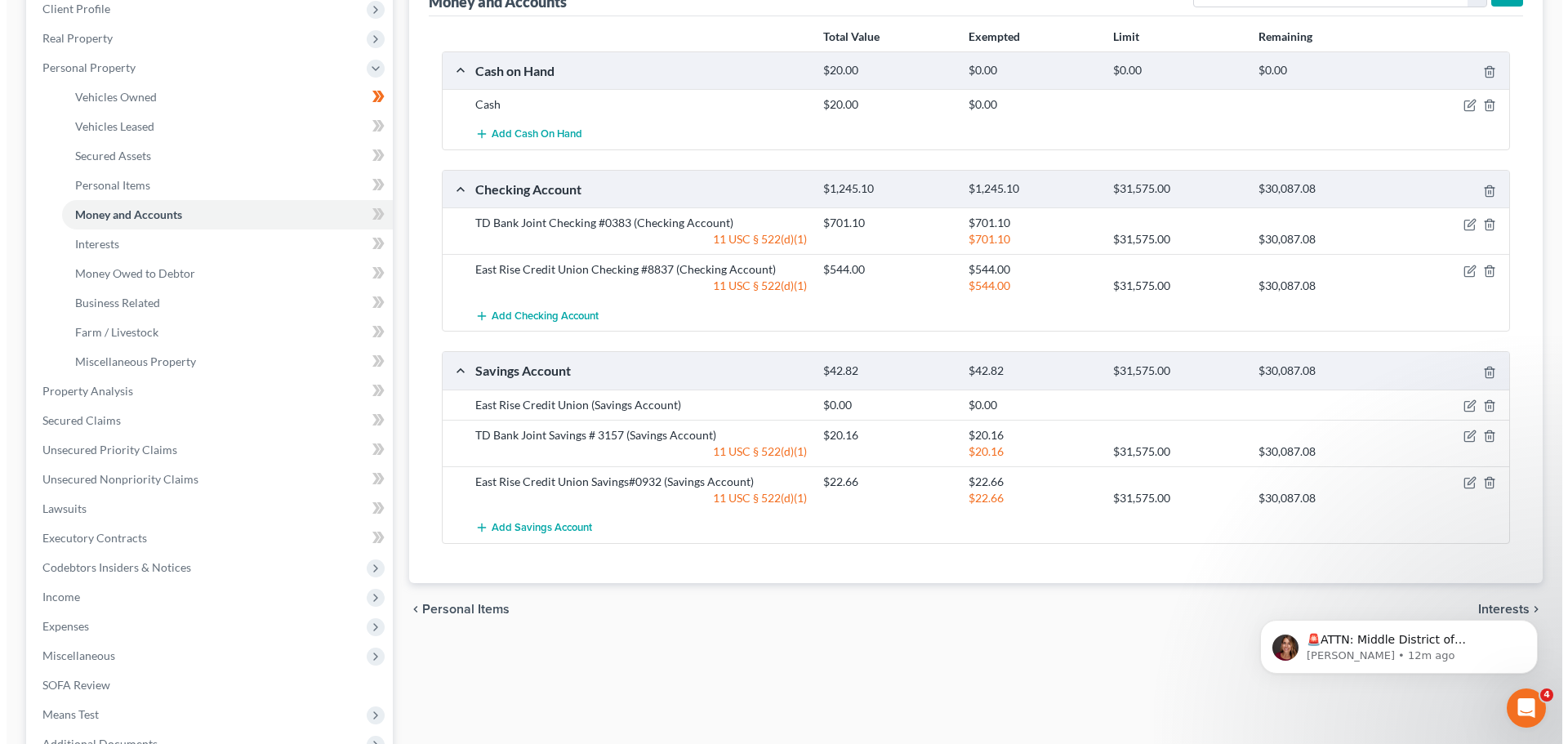
scroll to position [253, 0]
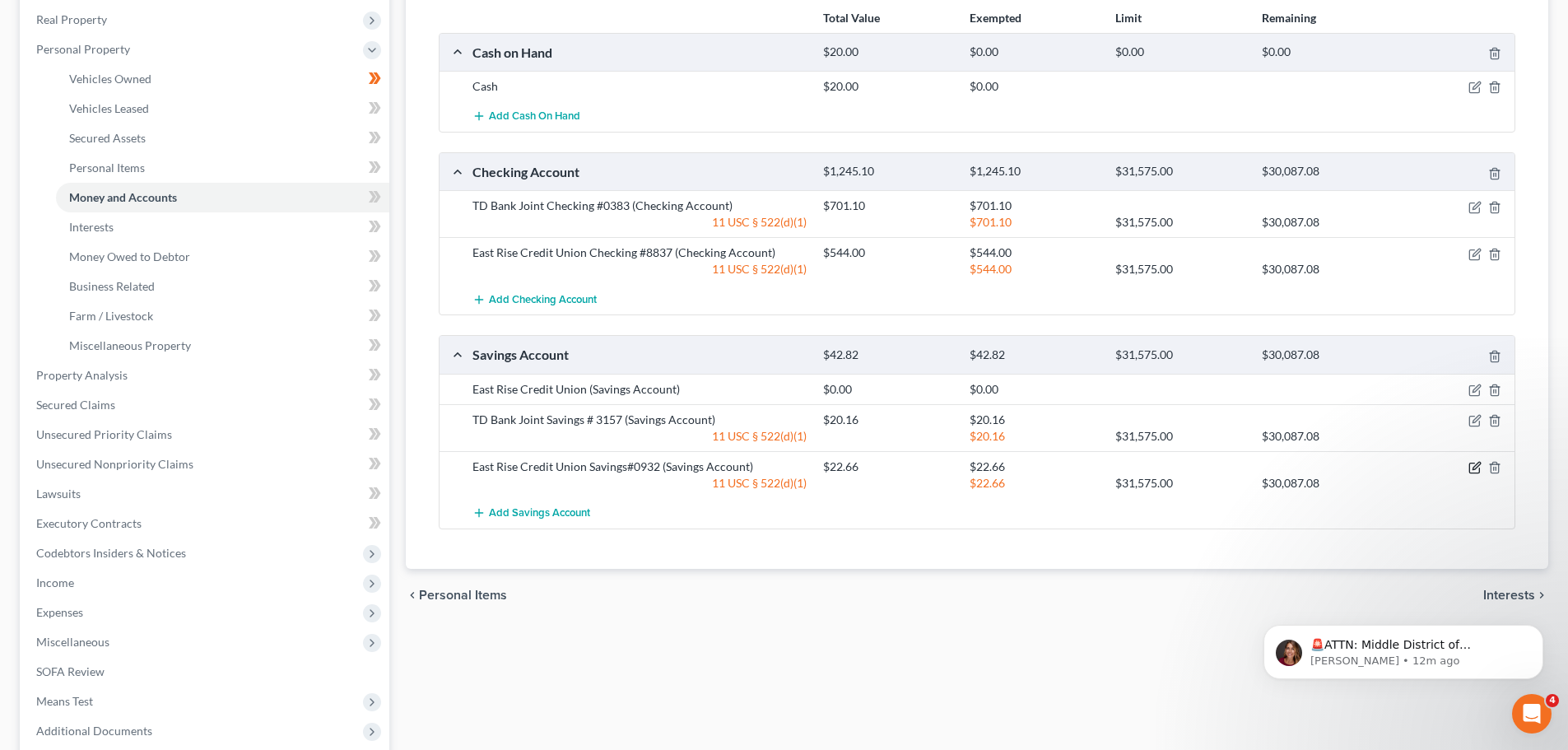
click at [1475, 467] on icon "button" at bounding box center [1475, 467] width 14 height 14
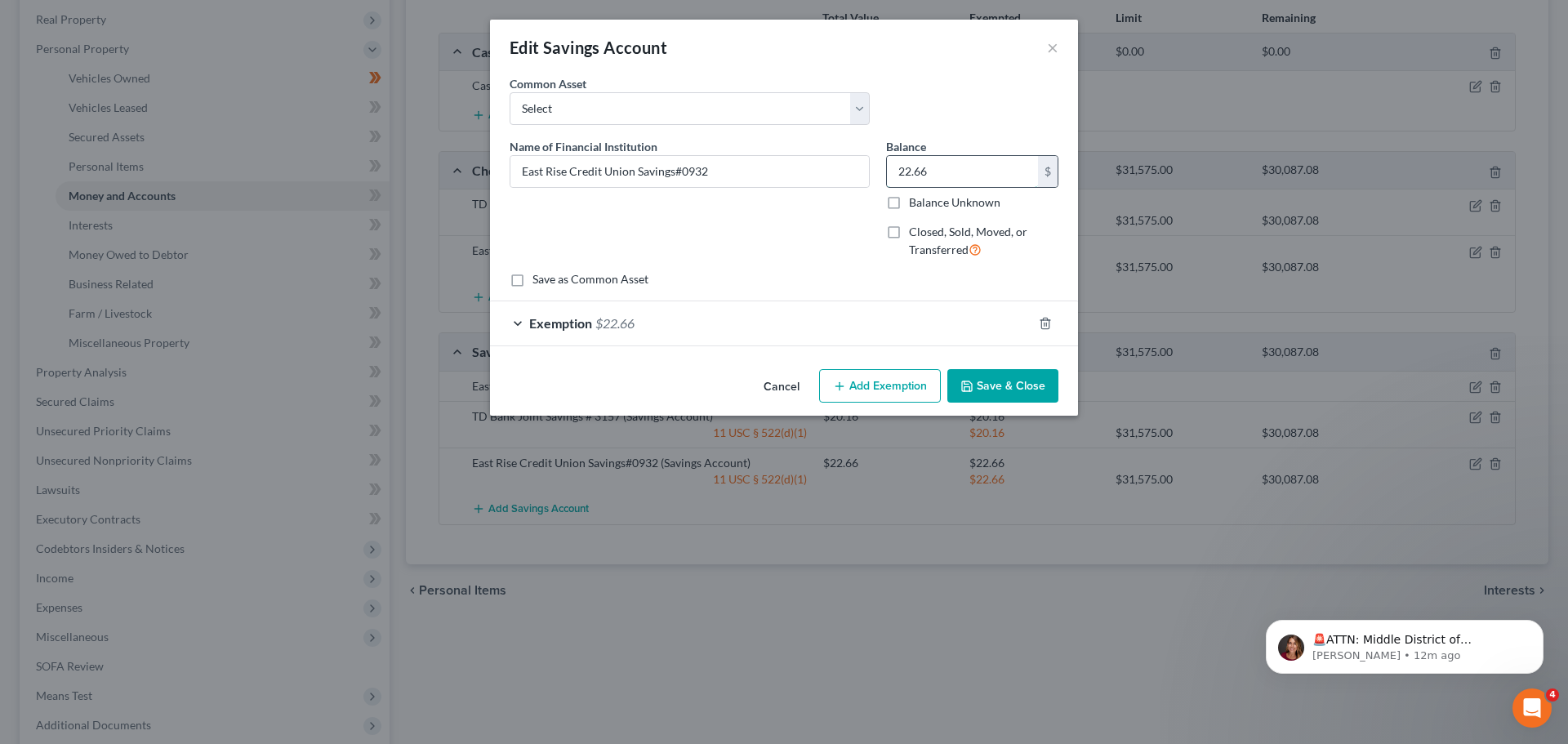
click at [947, 171] on input "22.66" at bounding box center [962, 171] width 151 height 31
type input "32.68"
click at [1019, 380] on button "Save & Close" at bounding box center [1002, 386] width 111 height 34
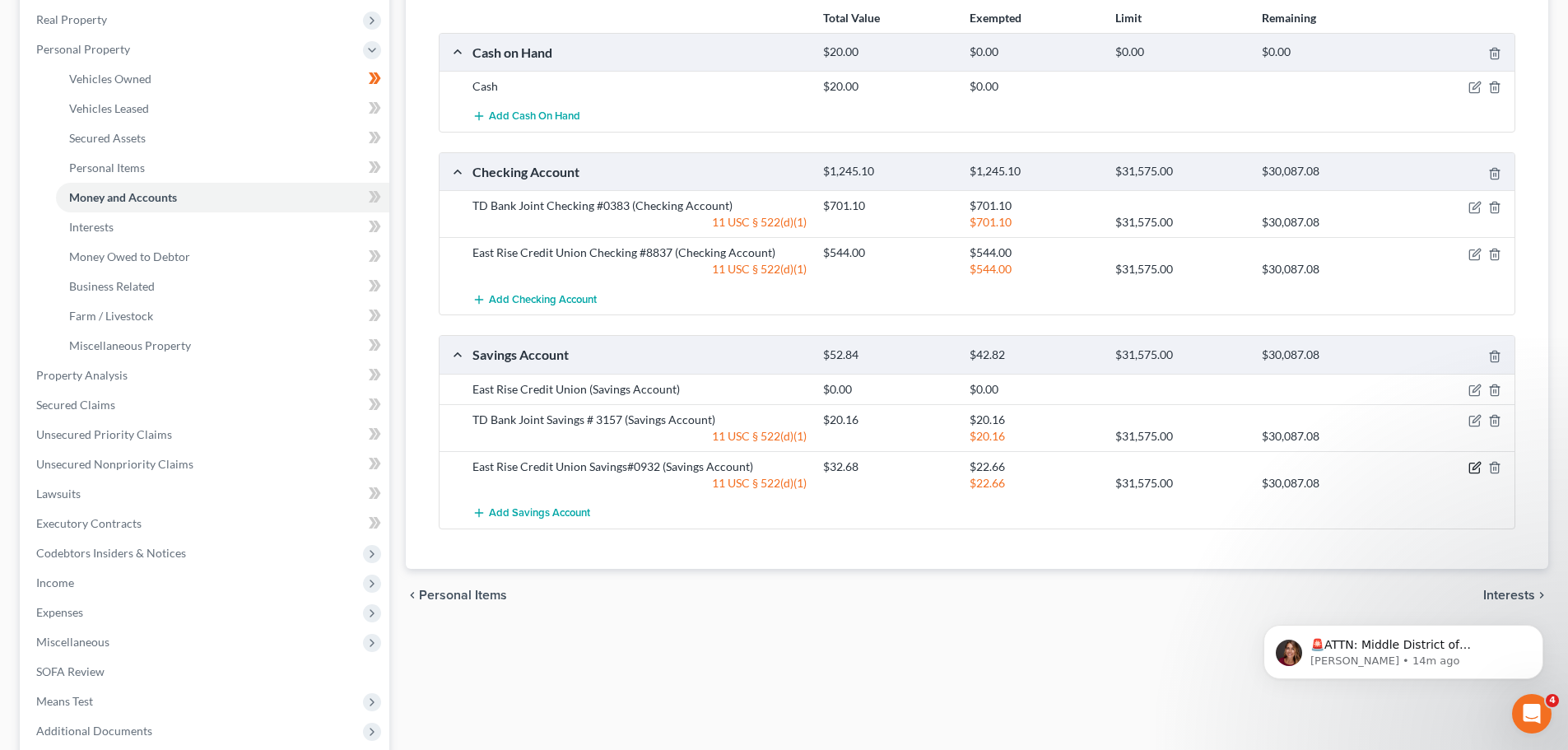
click at [1474, 465] on icon "button" at bounding box center [1475, 467] width 14 height 14
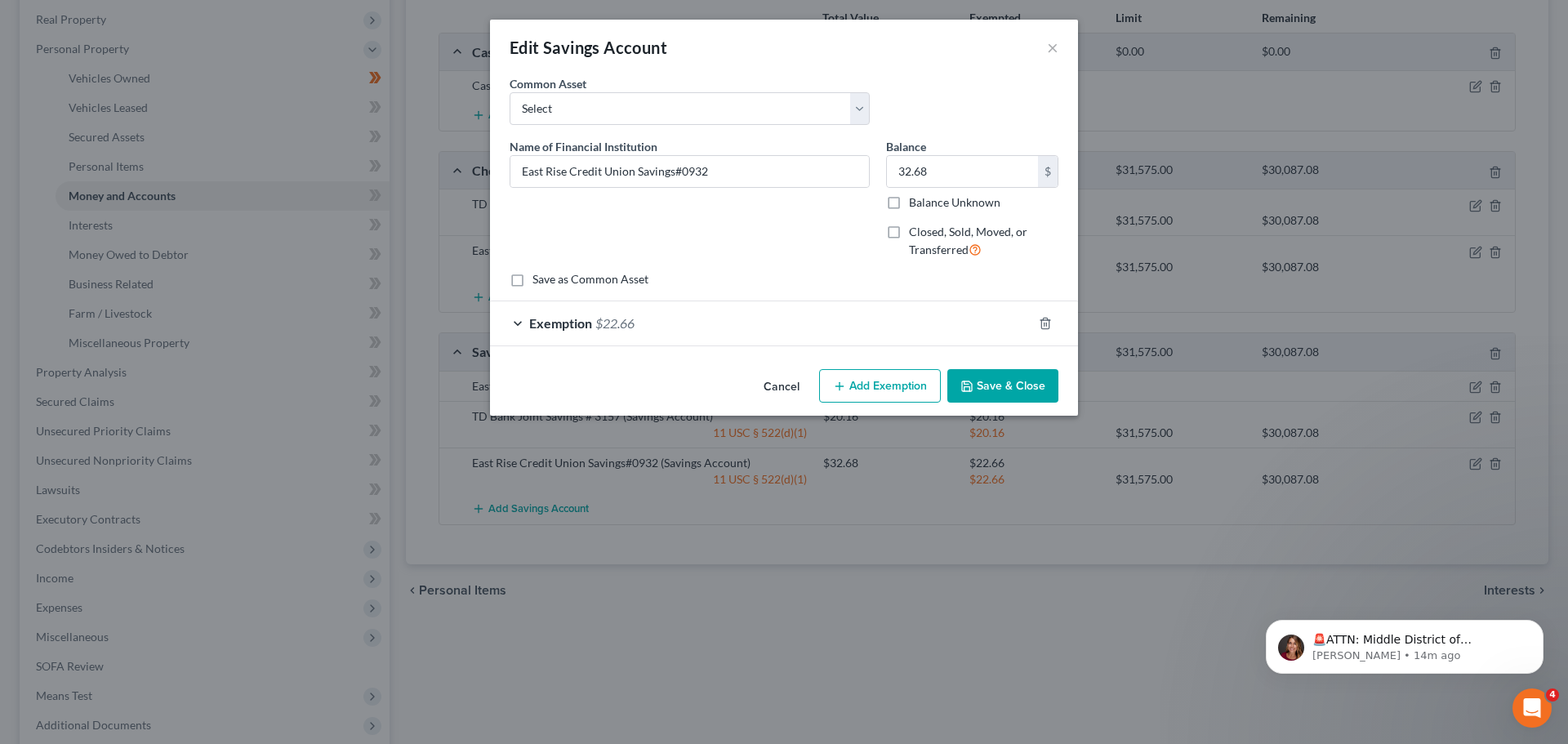
click at [596, 328] on span "$22.66" at bounding box center [615, 322] width 39 height 15
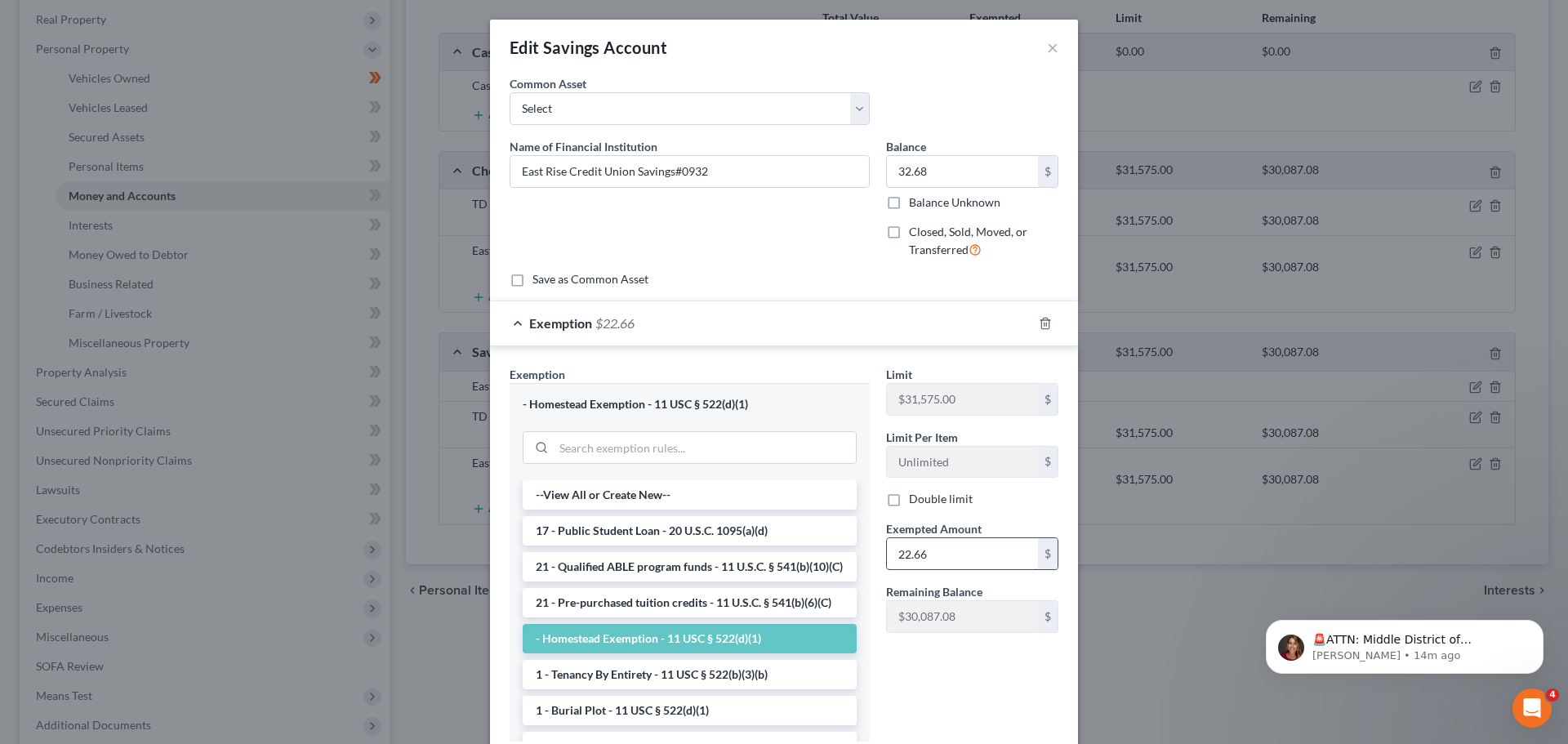
click at [943, 553] on input "22.66" at bounding box center [962, 553] width 151 height 31
type input "32.68"
click at [1016, 683] on div "Limit $31,575.00 $ Limit Per Item Unlimited $ Double limit Exempted Amount * 32…" at bounding box center [972, 560] width 189 height 389
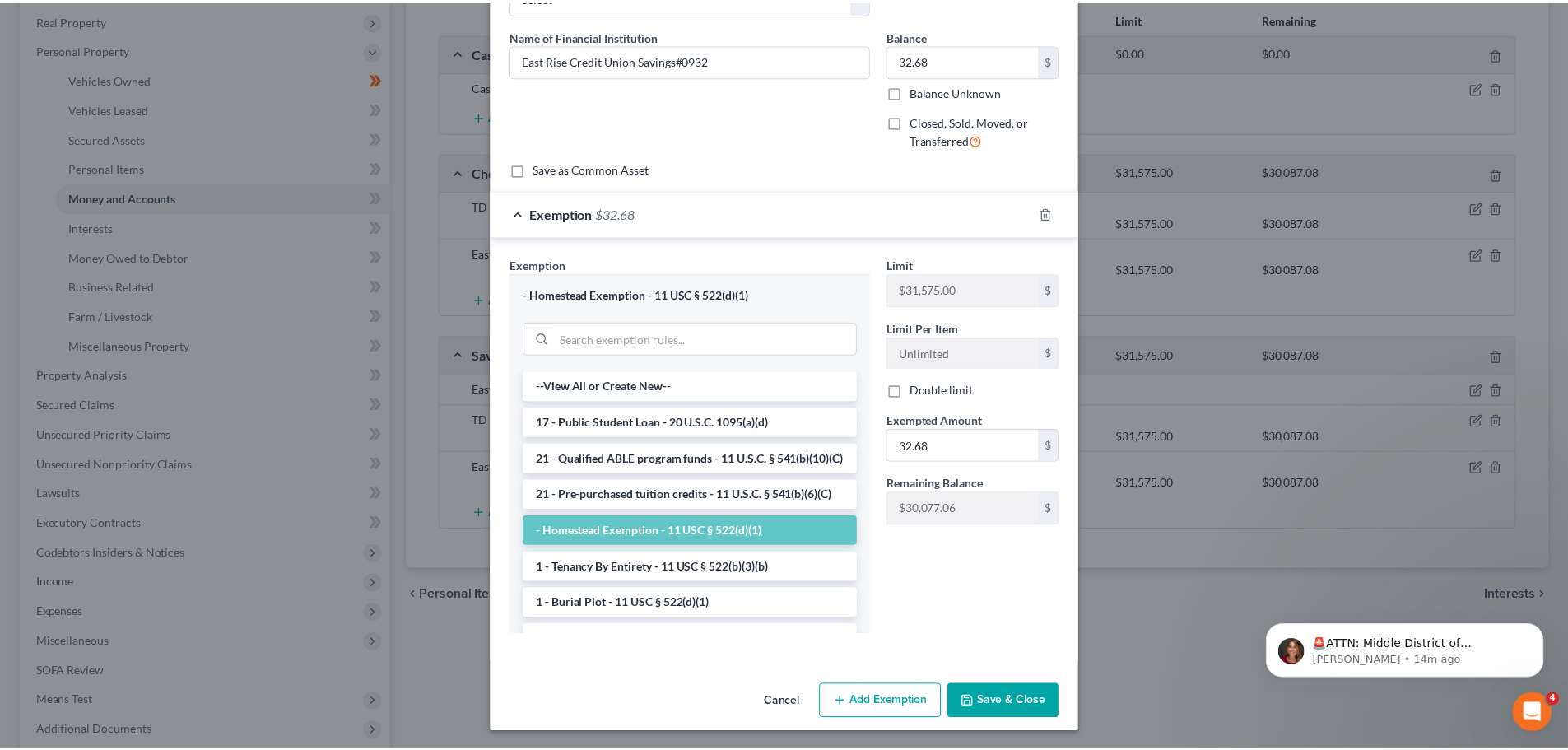
scroll to position [115, 0]
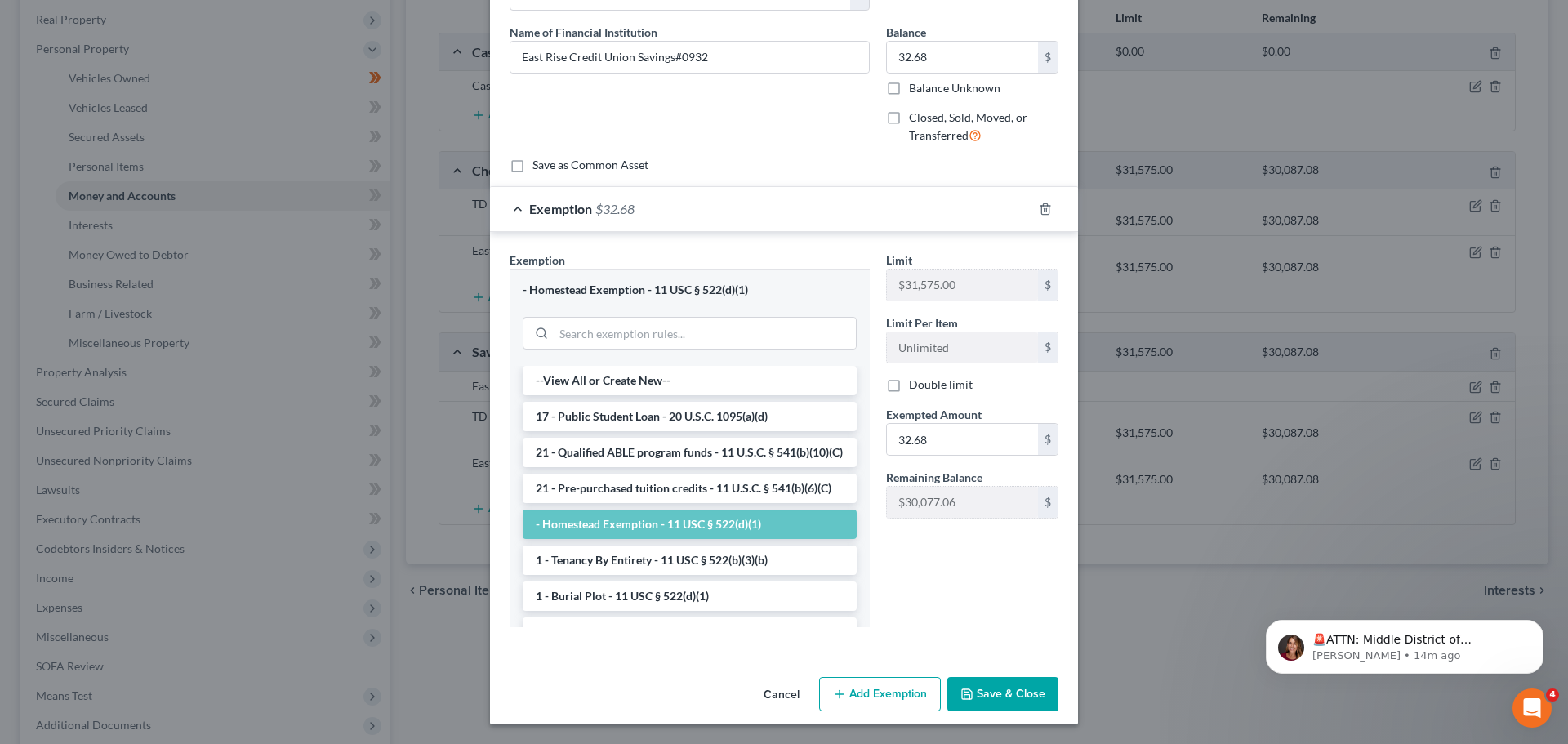
click at [1020, 677] on button "Save & Close" at bounding box center [1002, 694] width 111 height 34
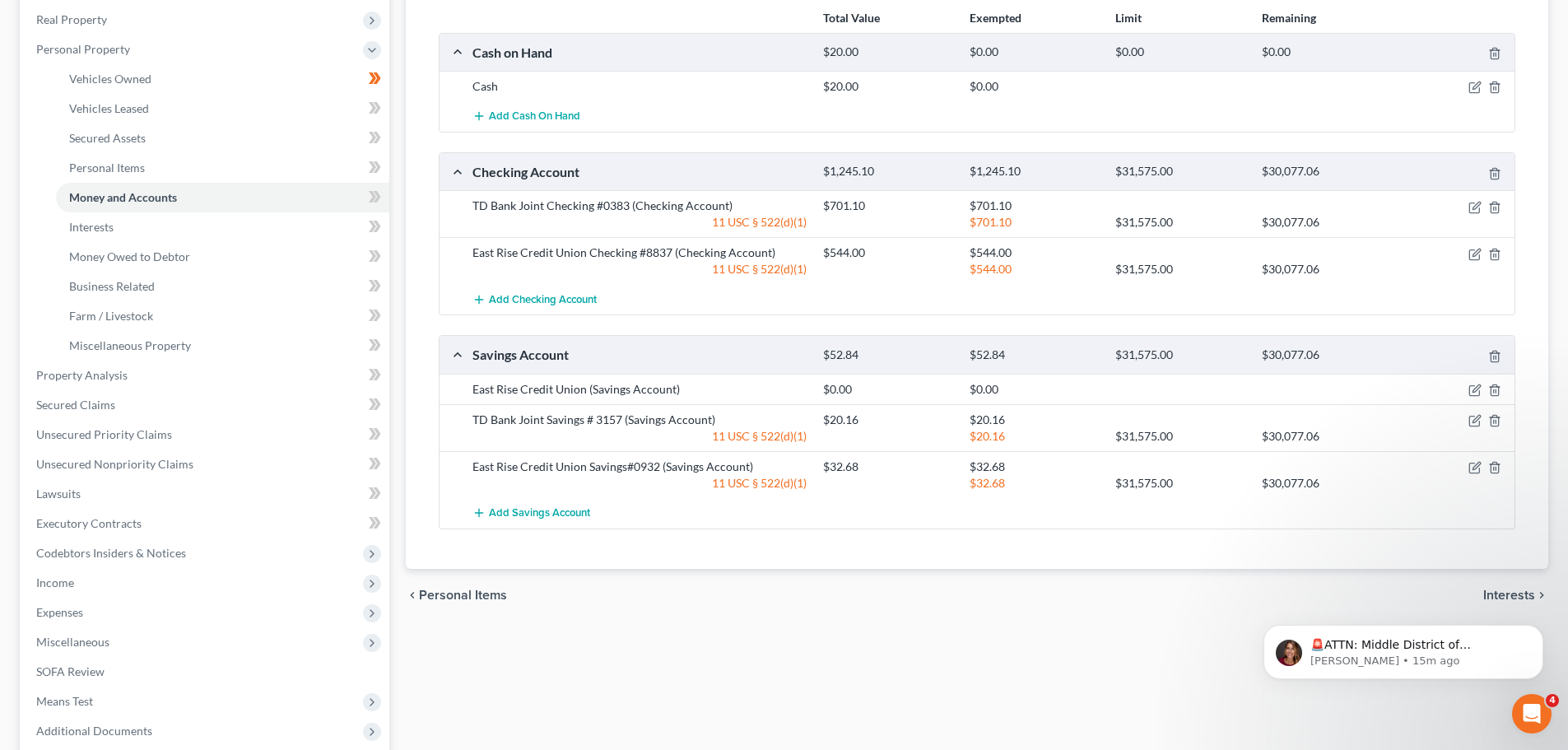
click at [560, 385] on div "East Rise Credit Union (Savings Account)" at bounding box center [639, 389] width 350 height 16
click at [1476, 390] on icon "button" at bounding box center [1475, 390] width 14 height 14
select select "49"
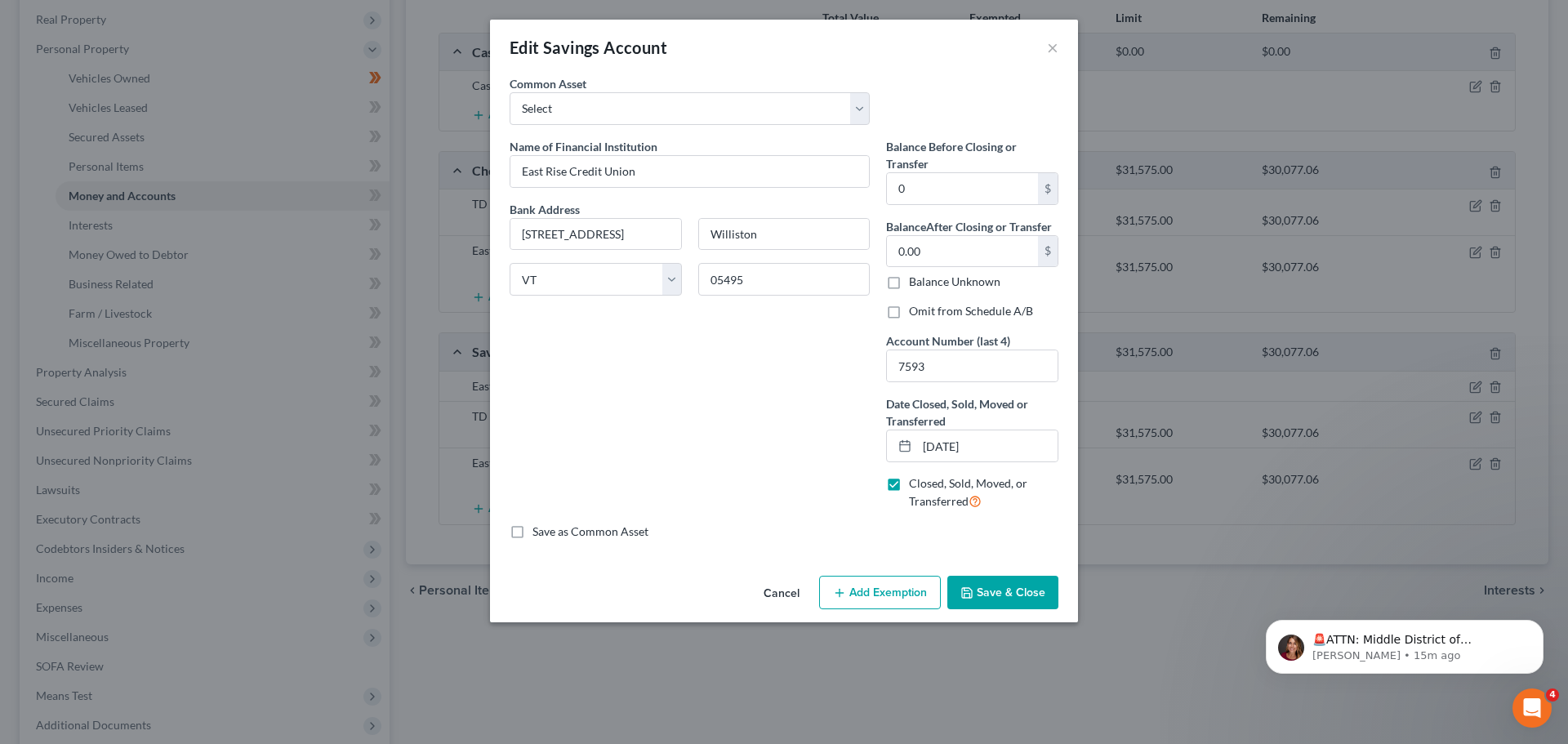
click at [1034, 594] on button "Save & Close" at bounding box center [1002, 592] width 111 height 34
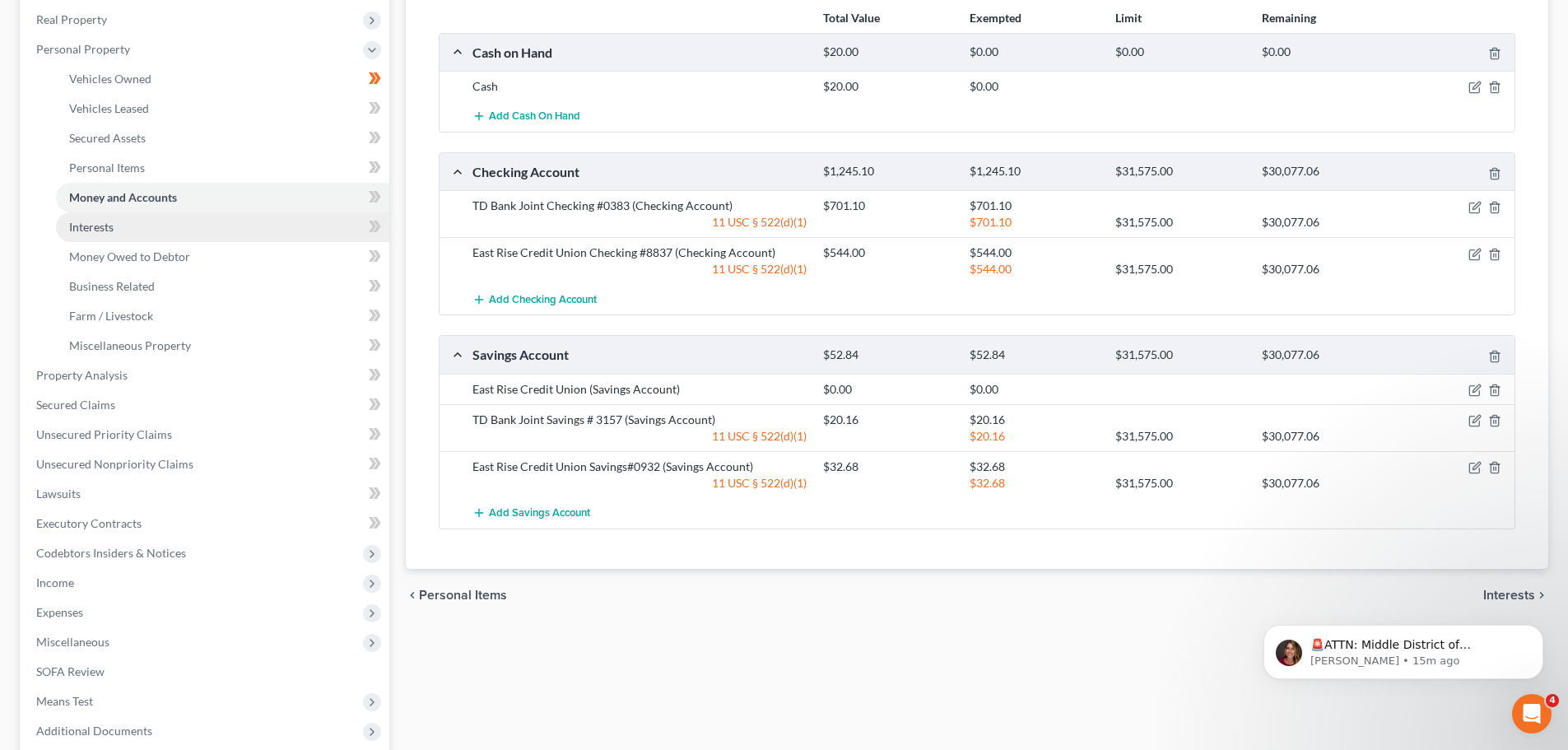
click at [167, 220] on link "Interests" at bounding box center [222, 227] width 333 height 30
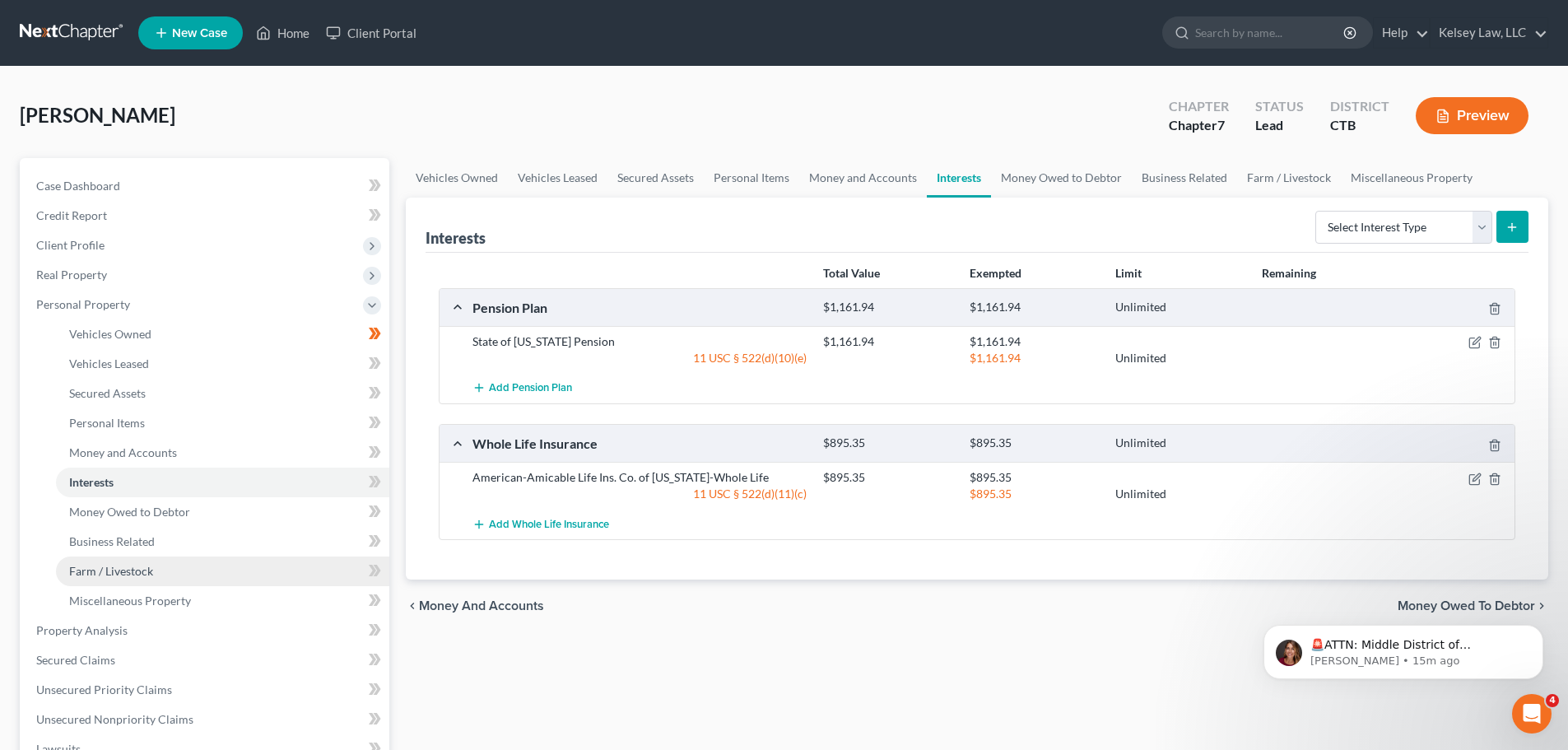
click at [150, 577] on span "Farm / Livestock" at bounding box center [111, 571] width 84 height 14
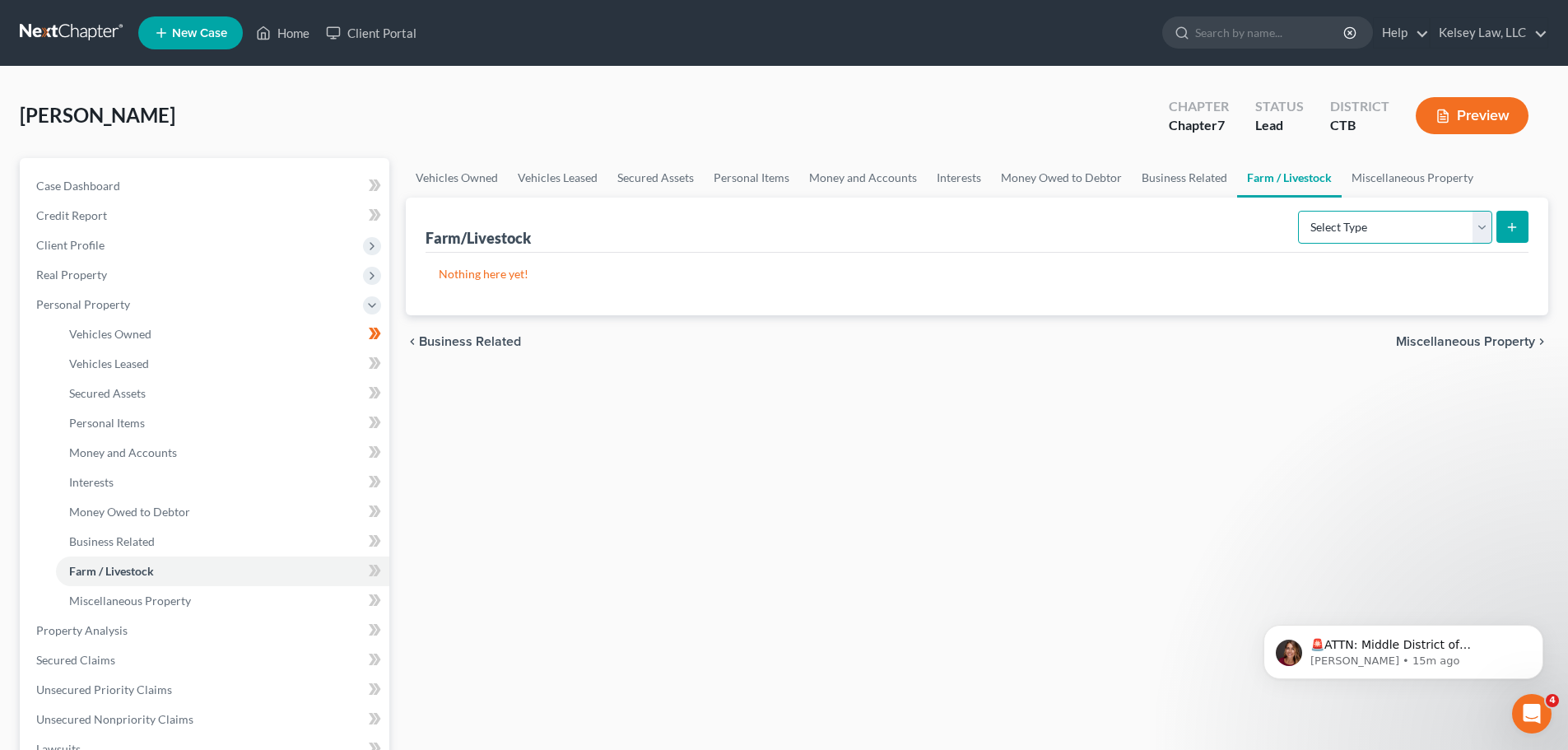
click at [1461, 227] on select "Select Type Animals & Livestock Crops: Growing or Harvested Farming Equipment F…" at bounding box center [1395, 227] width 195 height 33
click at [1049, 429] on div "Vehicles Owned Vehicles Leased Secured Assets Personal Items Money and Accounts…" at bounding box center [976, 634] width 1159 height 951
click at [1340, 229] on select "Select Type Animals & Livestock Crops: Growing or Harvested Farming Equipment F…" at bounding box center [1395, 227] width 195 height 33
click at [1509, 221] on icon "submit" at bounding box center [1512, 227] width 14 height 14
click at [1440, 225] on select "Select Type Animals & Livestock Crops: Growing or Harvested Farming Equipment F…" at bounding box center [1395, 227] width 195 height 33
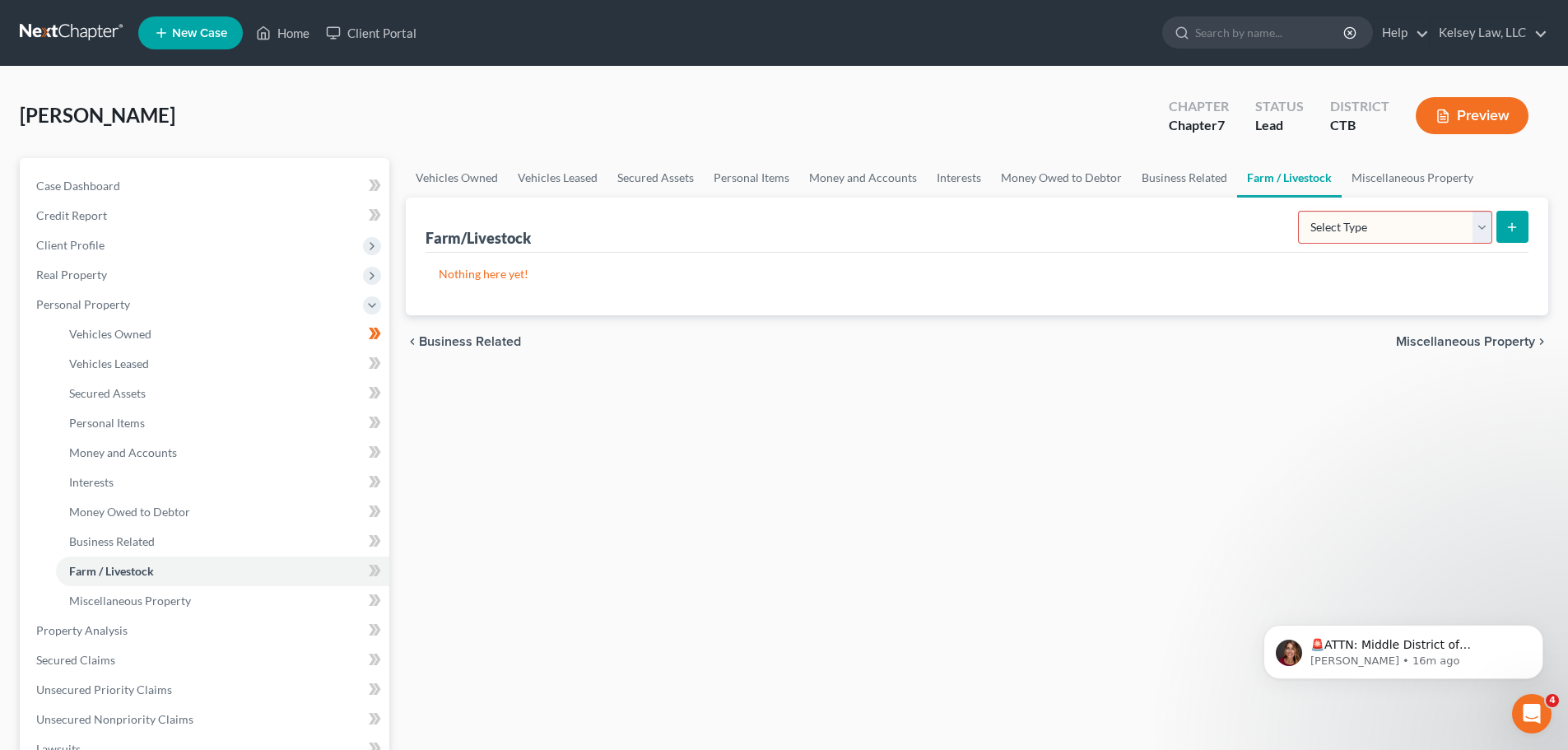
click at [551, 280] on p "Nothing here yet!" at bounding box center [977, 274] width 1077 height 16
click at [249, 592] on link "Miscellaneous Property" at bounding box center [222, 601] width 333 height 30
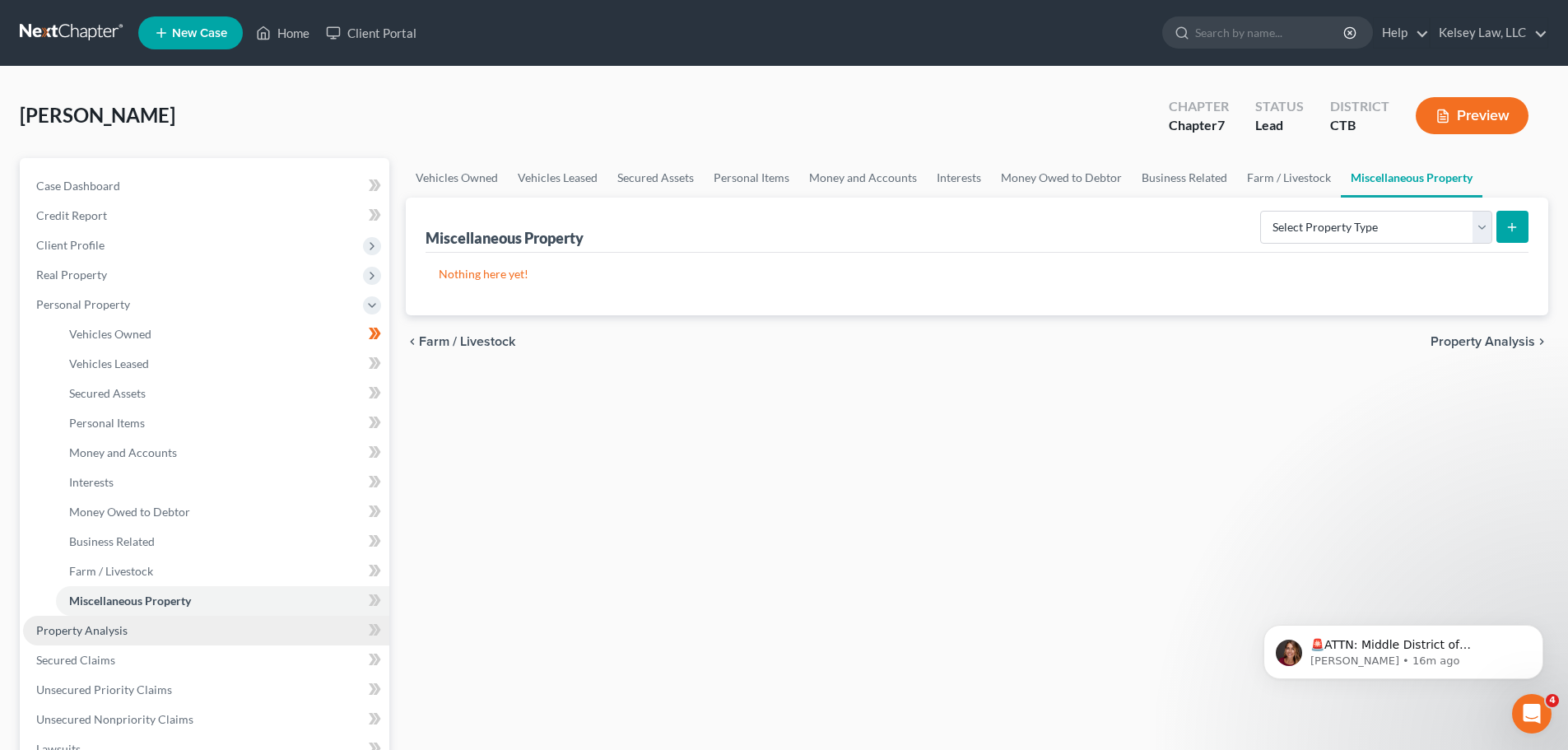
click at [241, 621] on link "Property Analysis" at bounding box center [206, 630] width 367 height 30
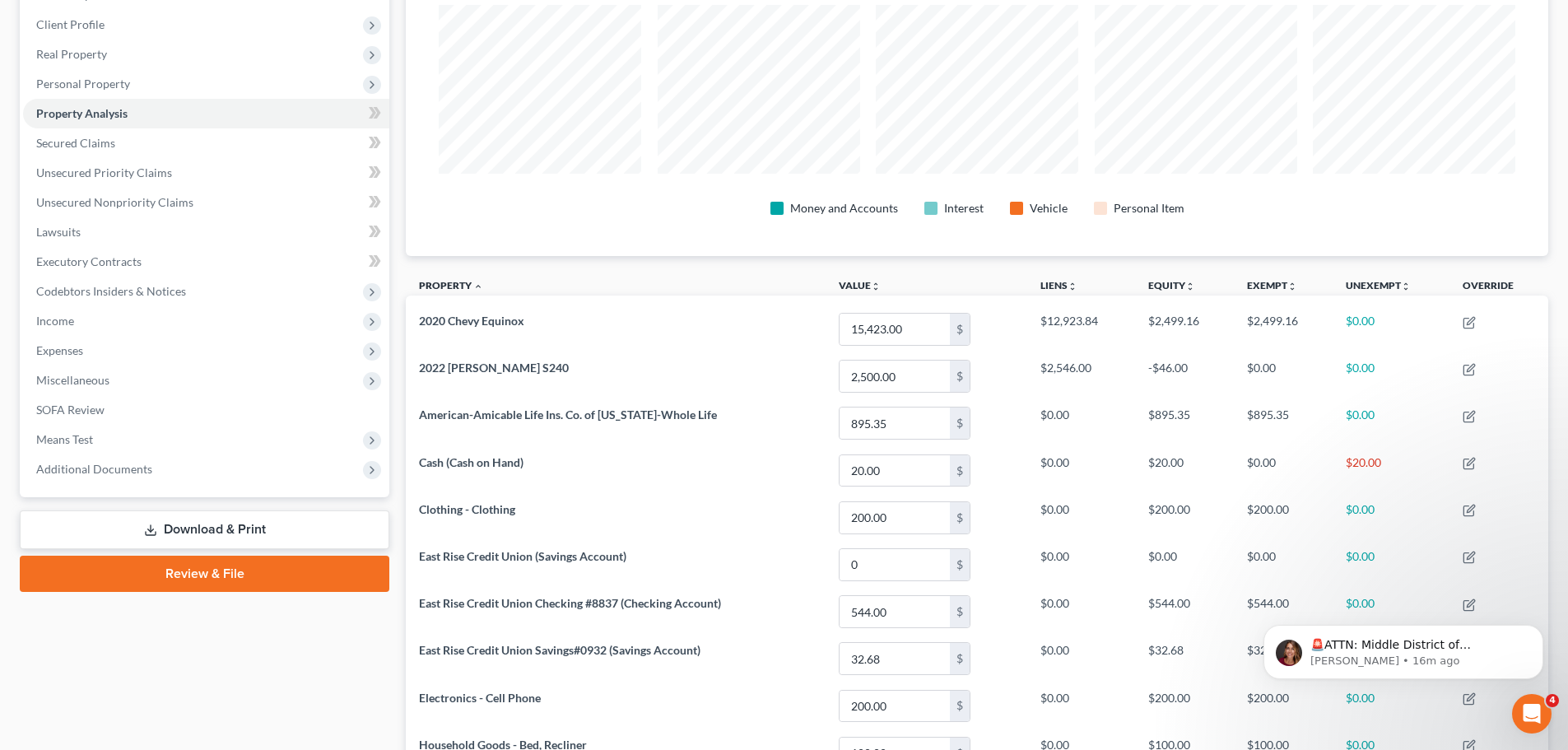
scroll to position [56, 0]
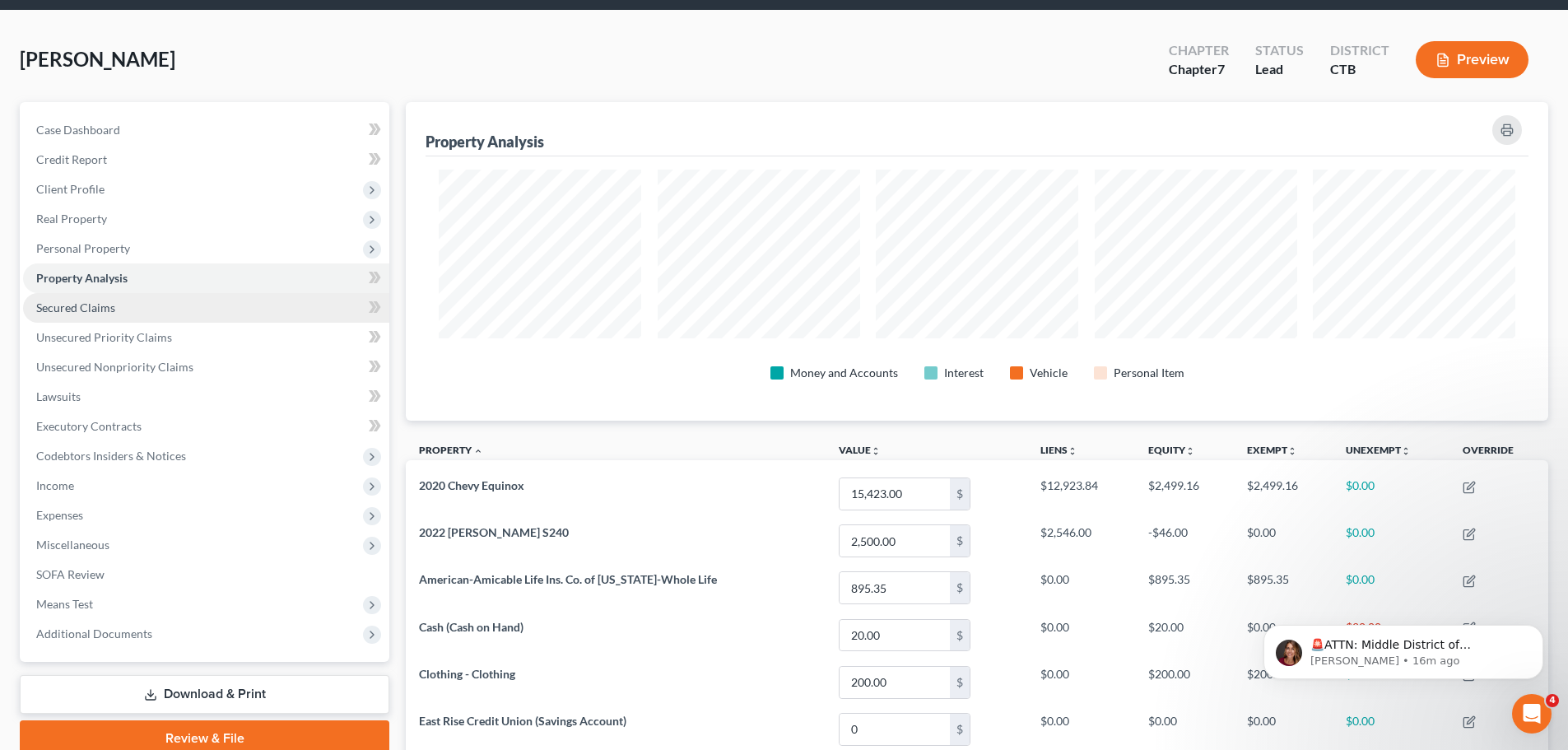
click at [258, 303] on link "Secured Claims" at bounding box center [206, 307] width 367 height 30
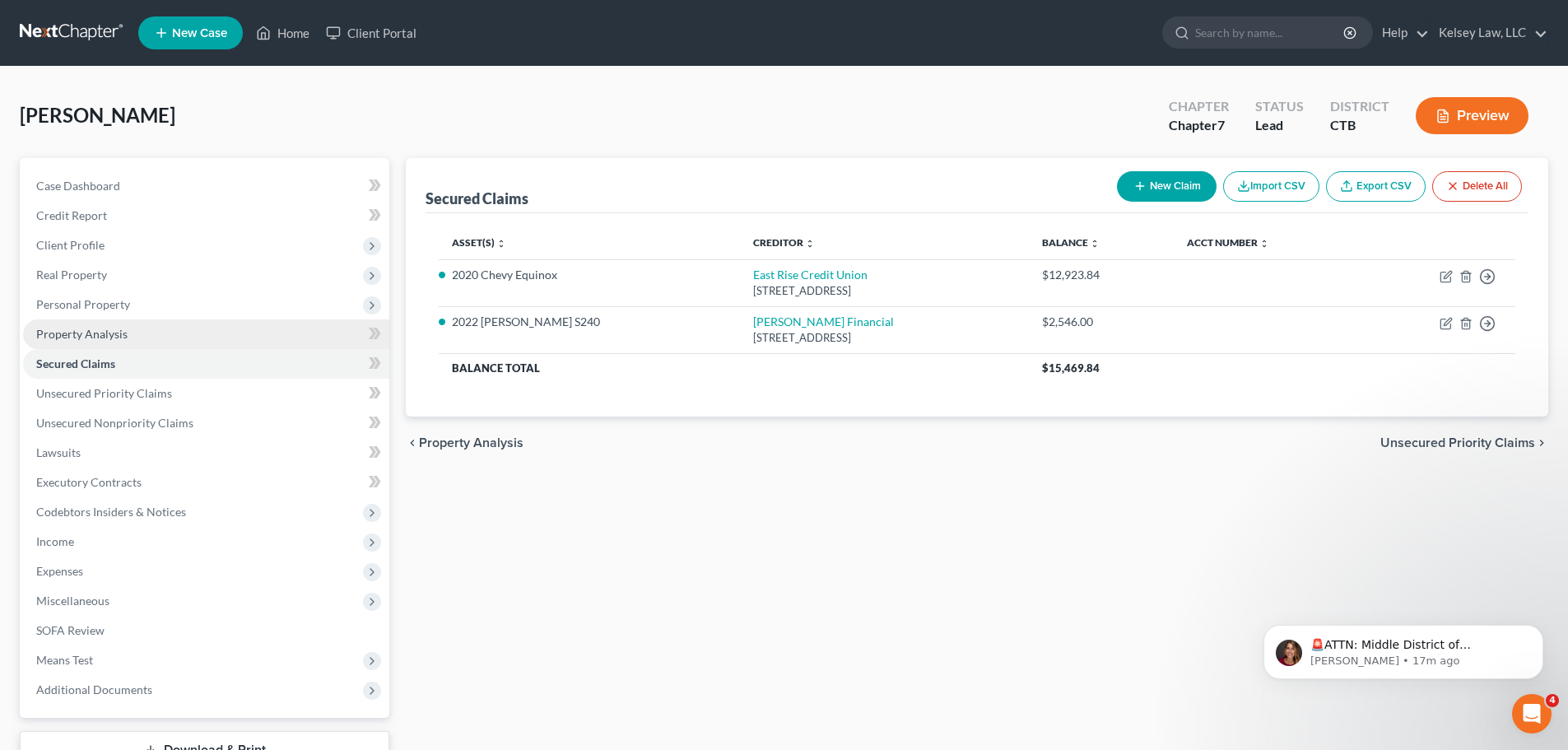
click at [118, 342] on link "Property Analysis" at bounding box center [206, 334] width 367 height 30
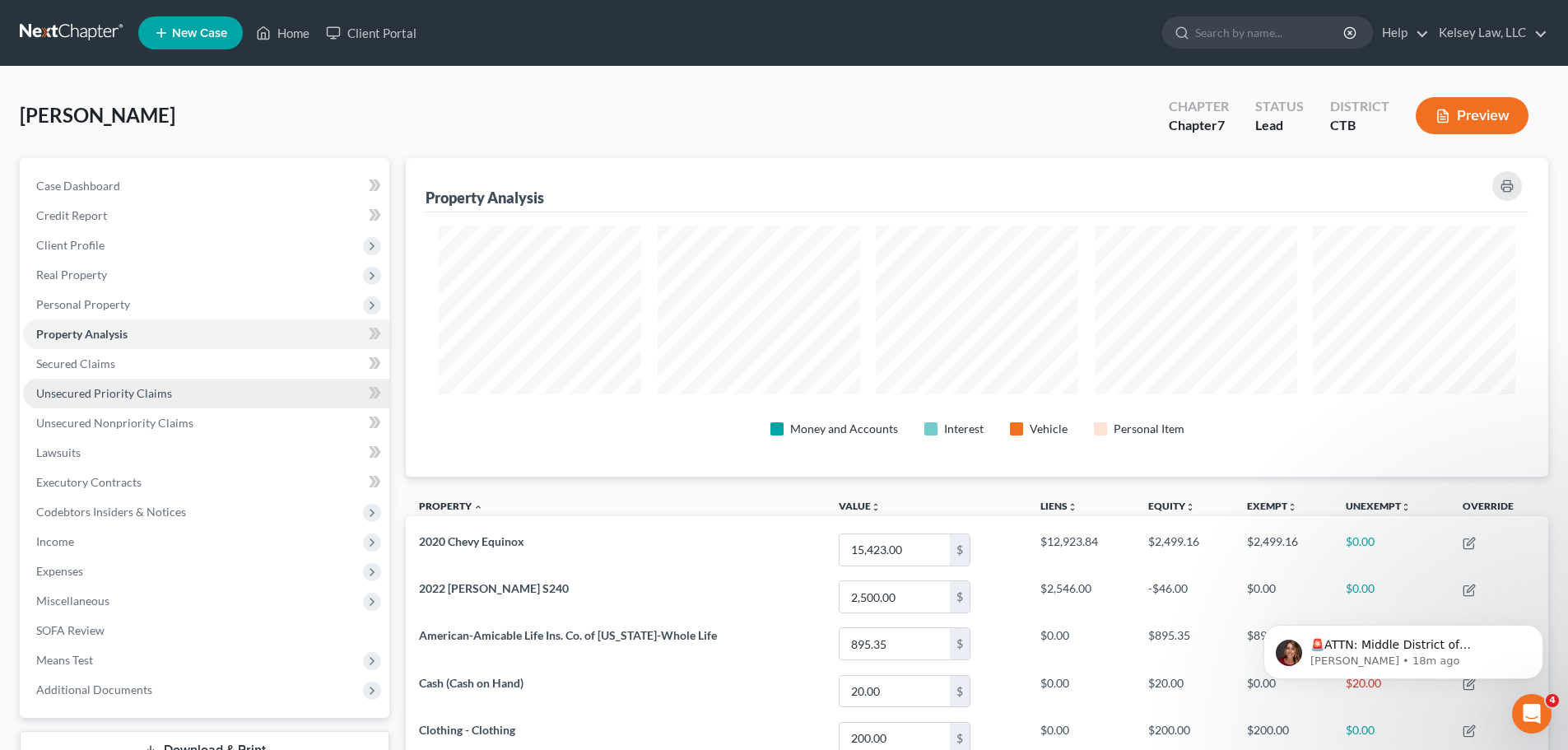
click at [155, 386] on span "Unsecured Priority Claims" at bounding box center [104, 393] width 136 height 14
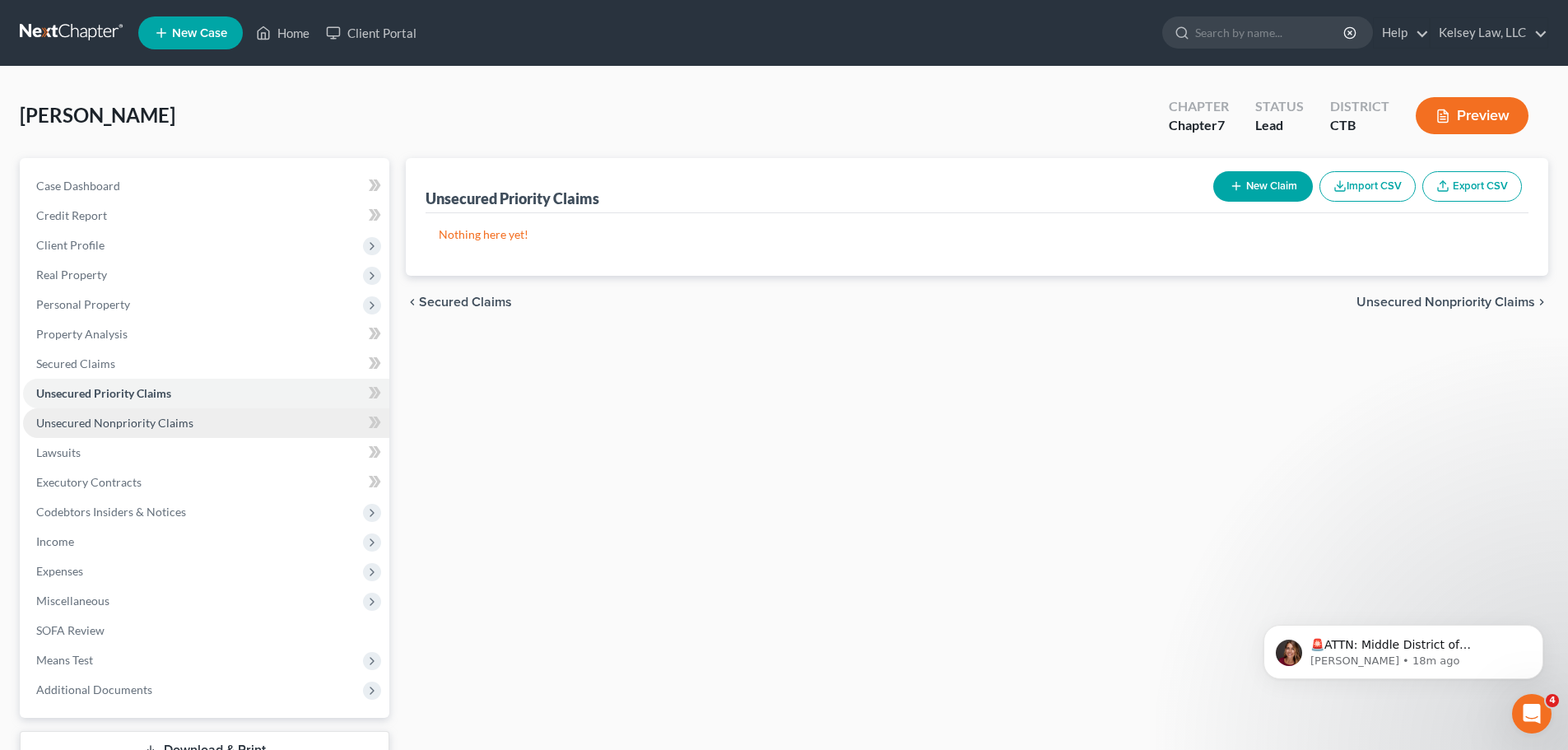
click at [149, 428] on span "Unsecured Nonpriority Claims" at bounding box center [114, 423] width 158 height 14
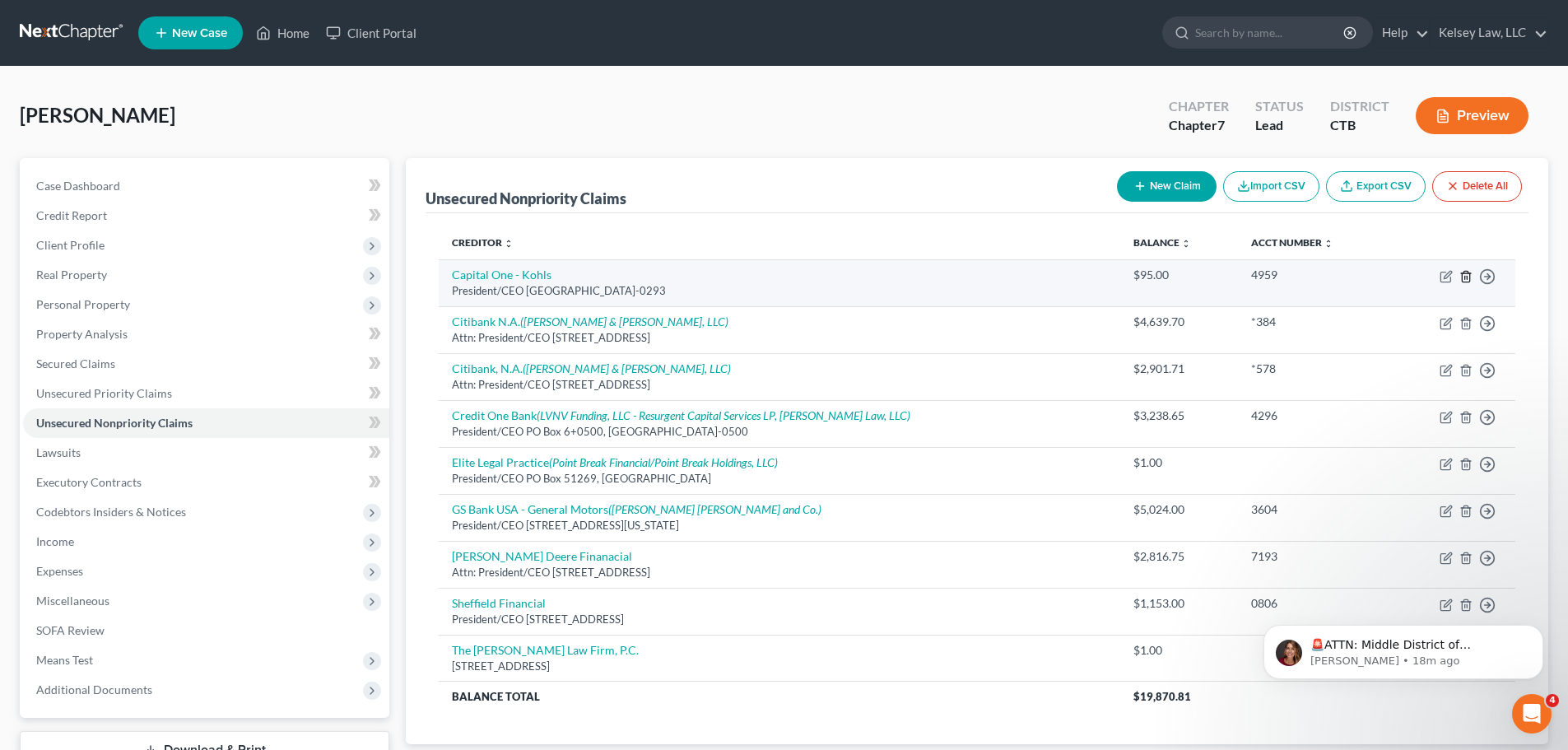
click at [1465, 280] on icon "button" at bounding box center [1466, 276] width 14 height 14
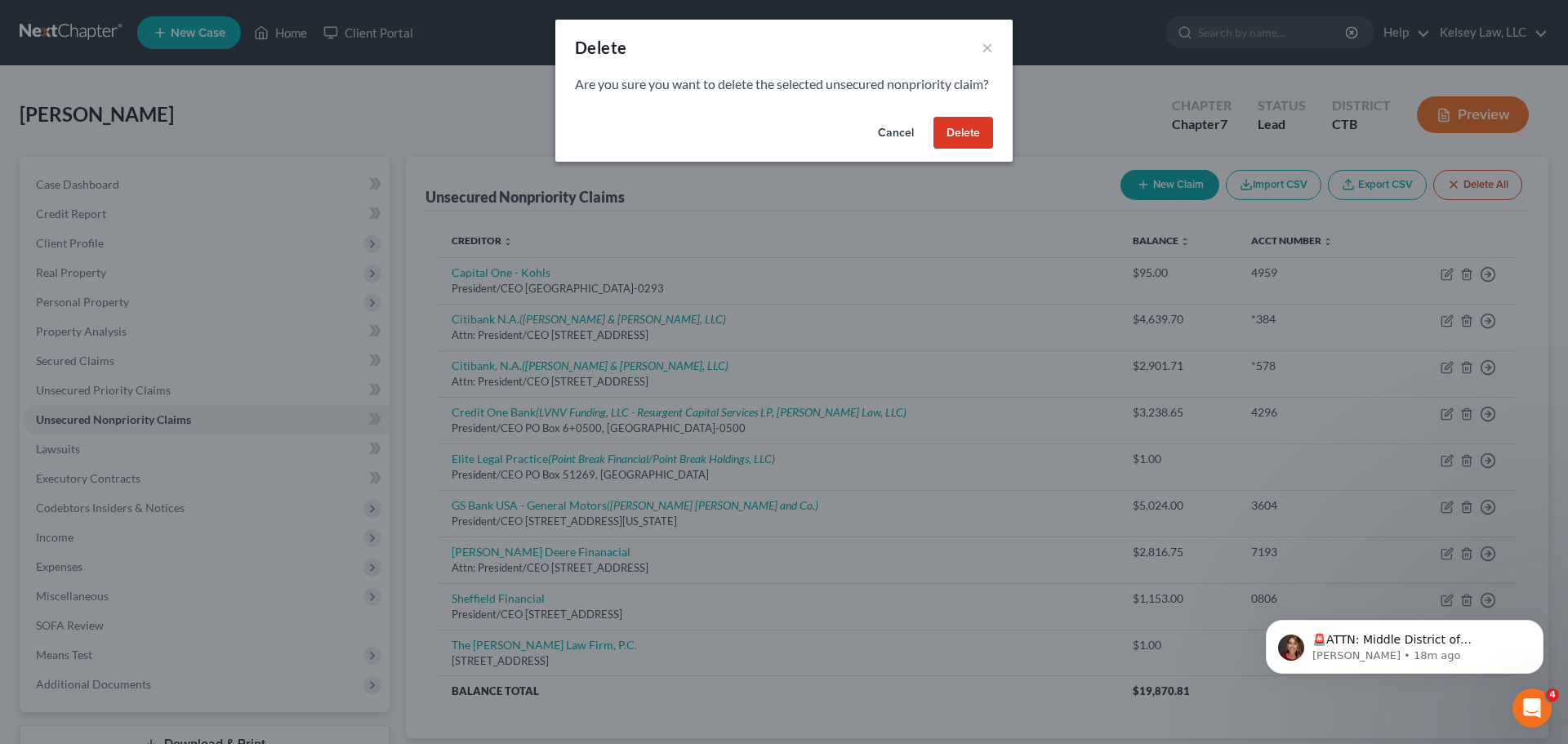
click at [985, 147] on button "Delete" at bounding box center [963, 133] width 60 height 33
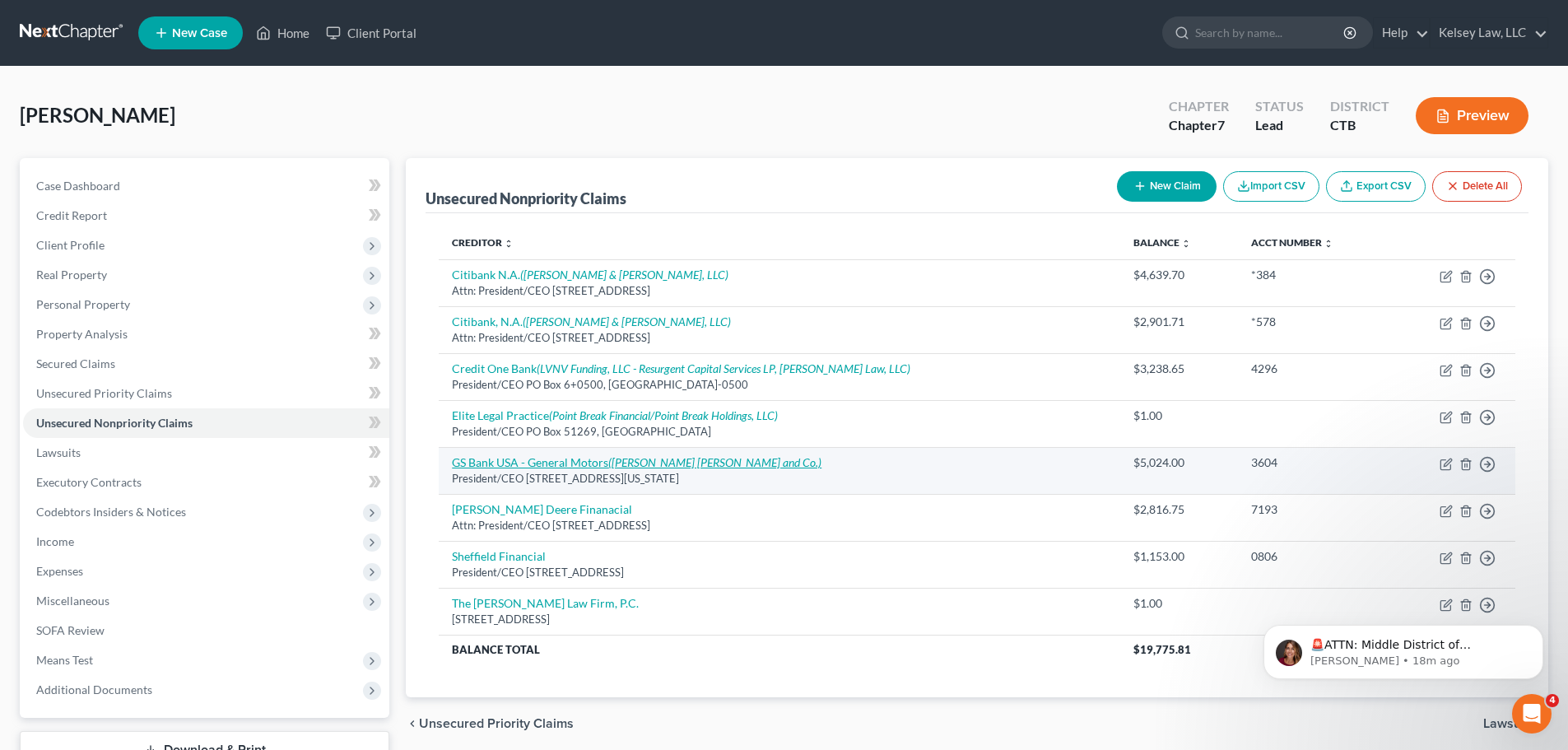
click at [673, 465] on icon "(Goldman Sachs and Co.)" at bounding box center [715, 462] width 213 height 14
select select "35"
select select "14"
select select "0"
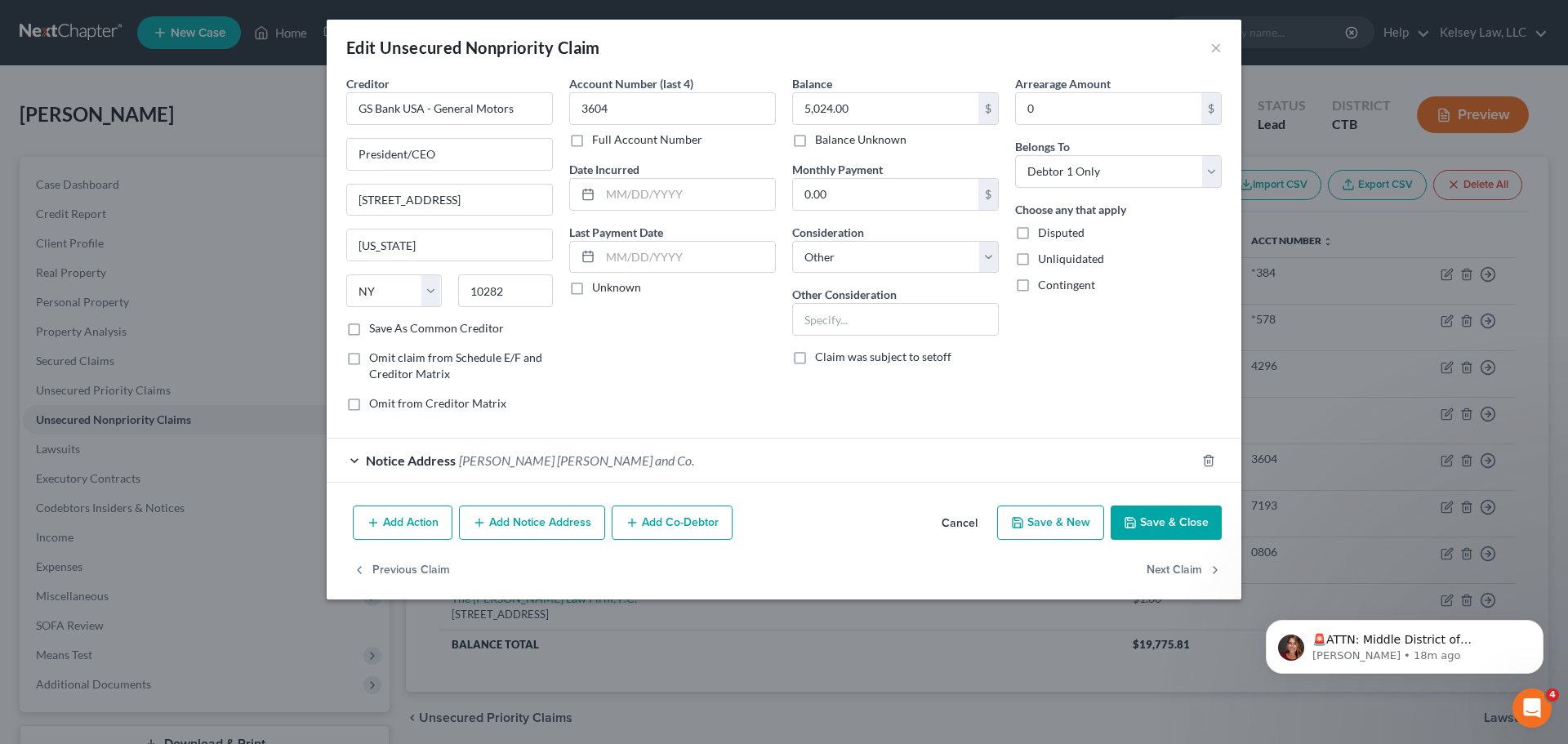
click at [364, 459] on div "Notice Address Goldman Sachs and Co." at bounding box center [761, 460] width 869 height 43
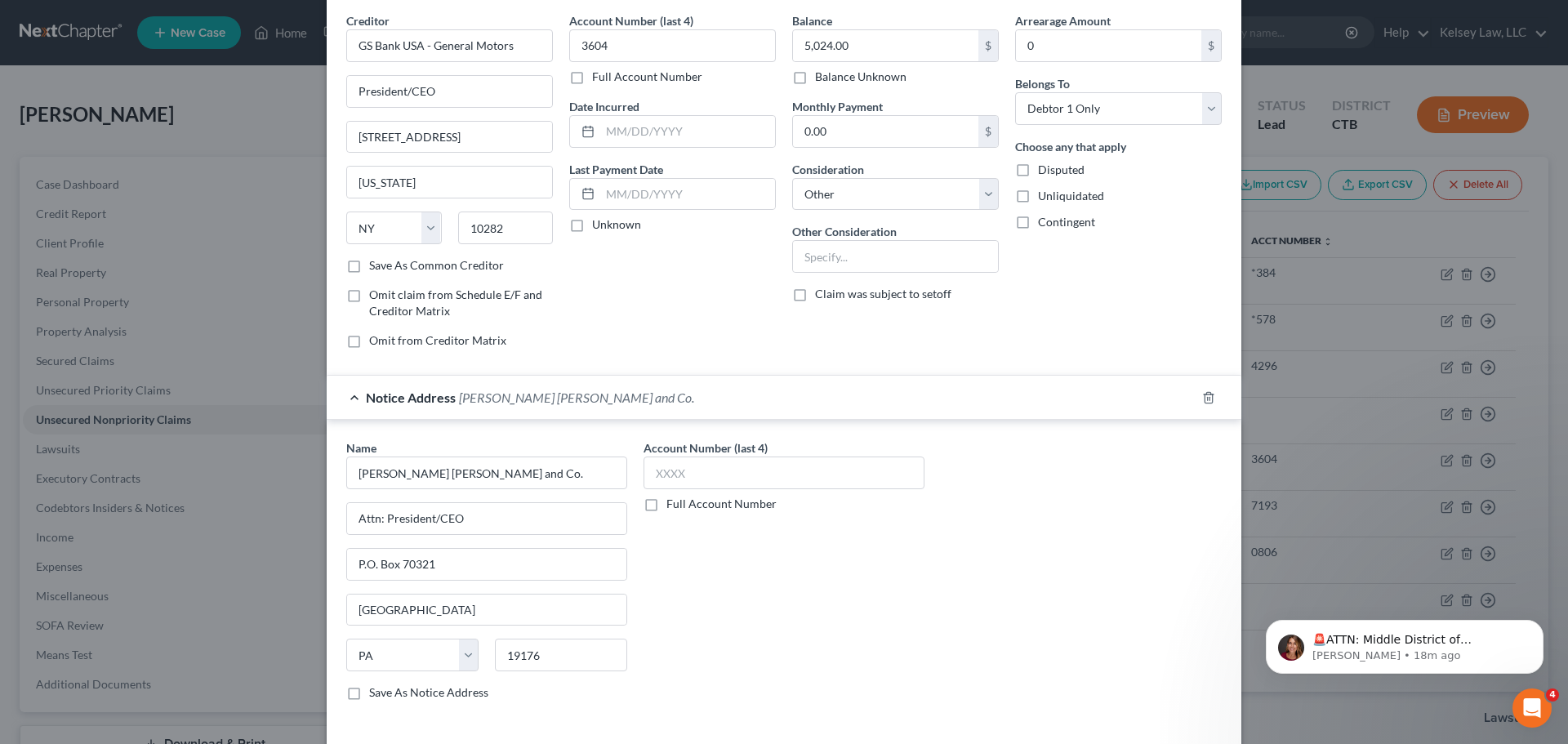
scroll to position [182, 0]
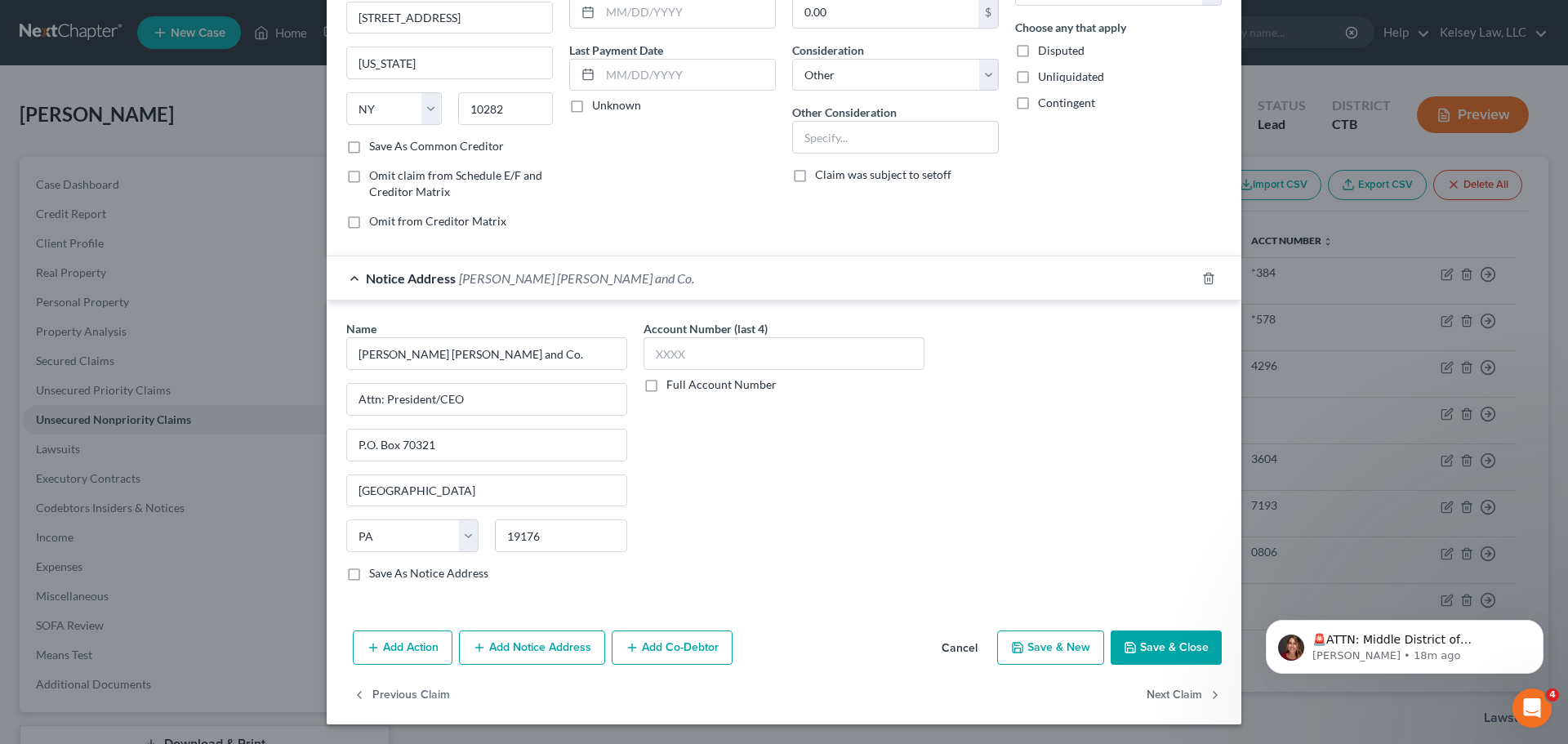
click at [543, 646] on button "Add Notice Address" at bounding box center [532, 648] width 147 height 34
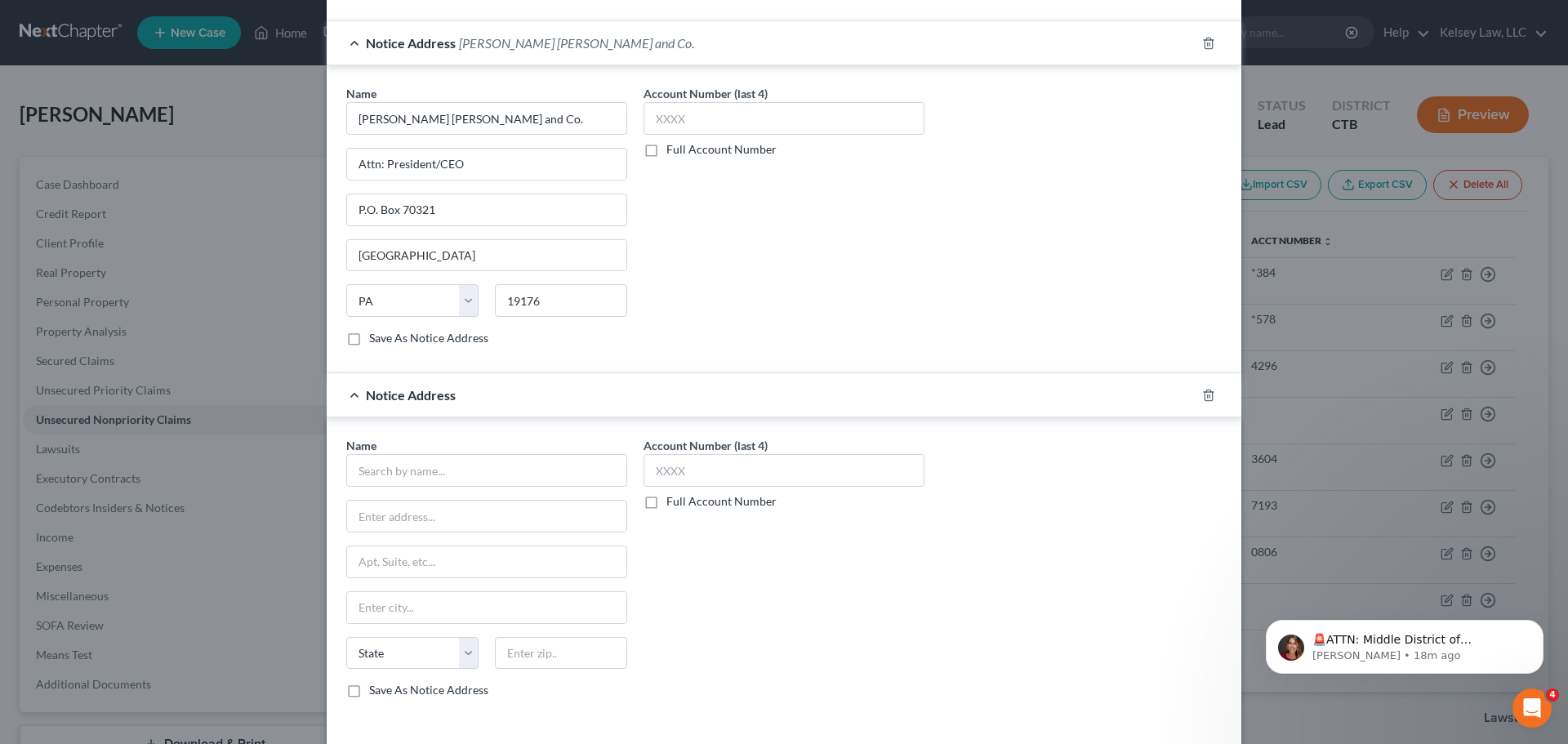
scroll to position [427, 0]
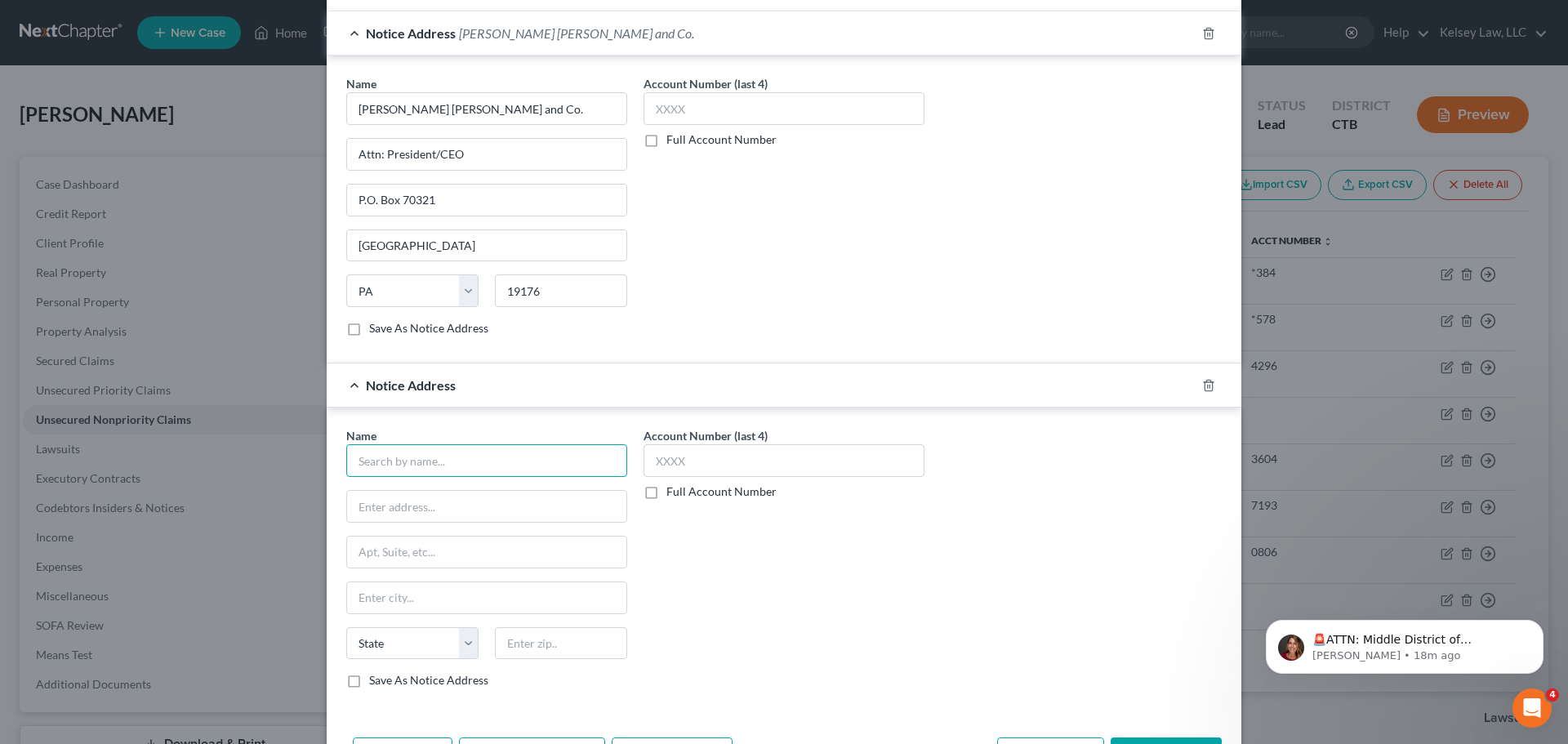
click at [476, 456] on input "text" at bounding box center [487, 460] width 281 height 33
type input "Resurgent Aquisitions"
